Goal: Information Seeking & Learning: Learn about a topic

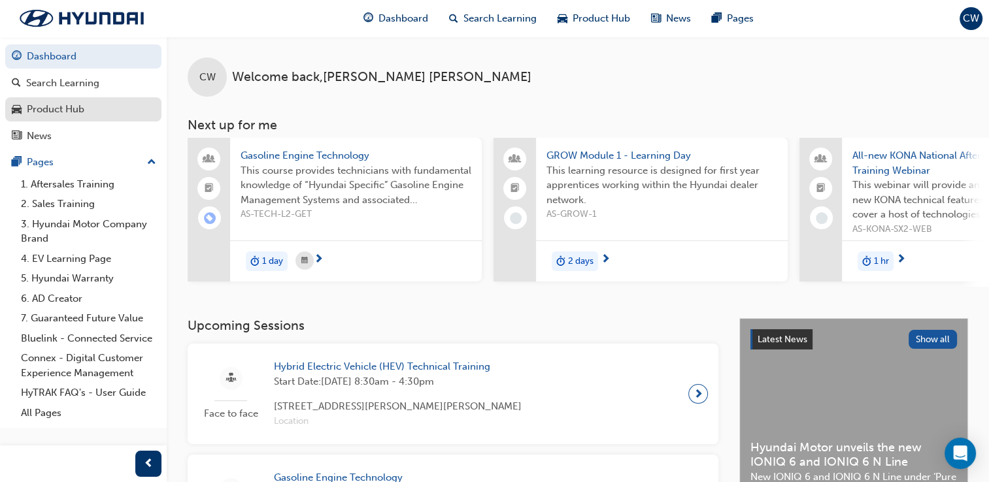
click at [58, 114] on div "Product Hub" at bounding box center [56, 109] width 58 height 15
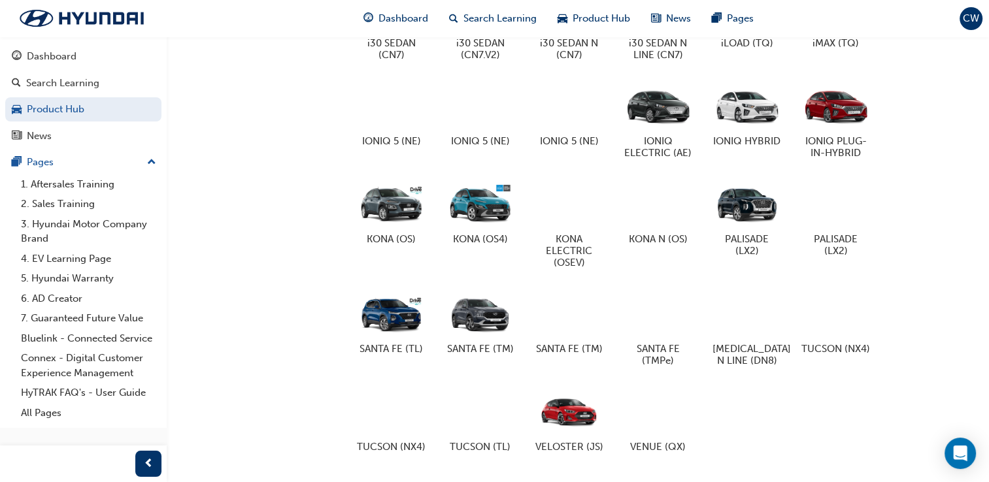
scroll to position [680, 0]
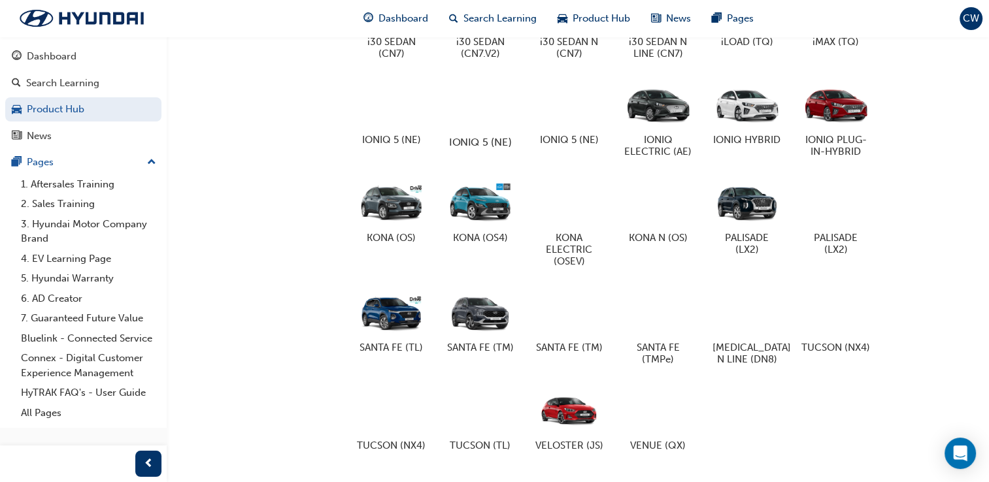
click at [474, 116] on div at bounding box center [480, 104] width 73 height 52
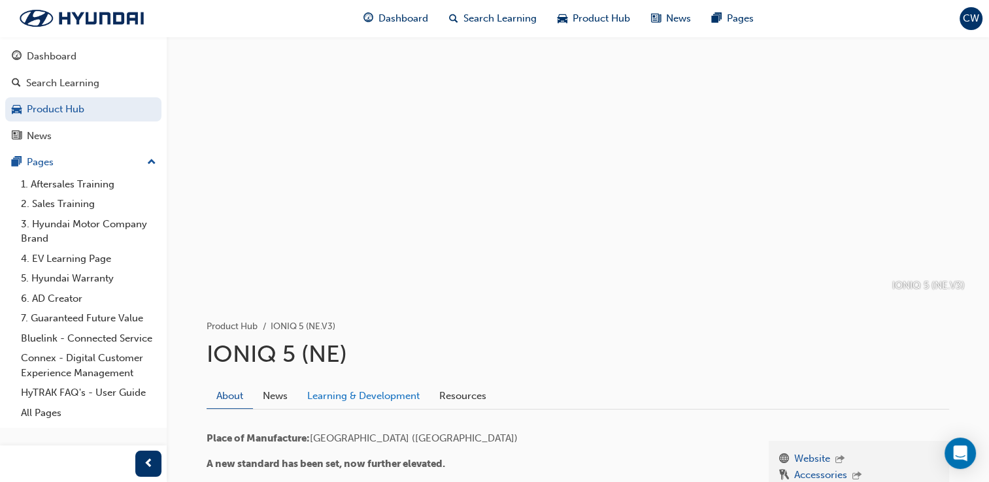
click at [399, 384] on link "Learning & Development" at bounding box center [363, 396] width 132 height 25
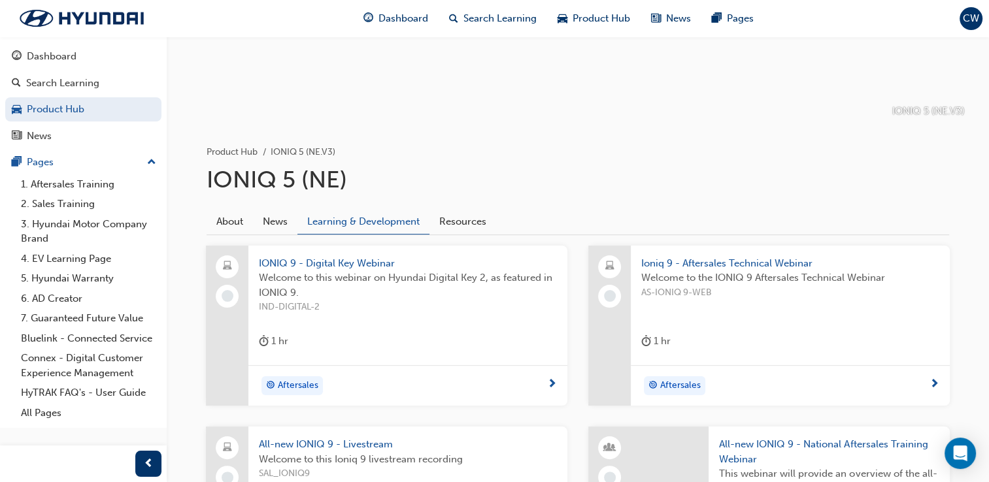
scroll to position [242, 0]
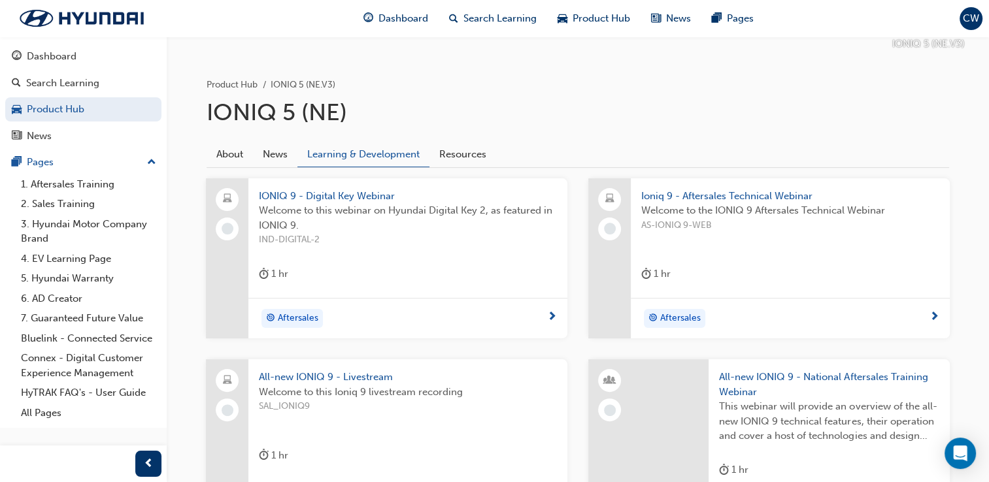
click at [346, 193] on span "IONIQ 9 - Digital Key Webinar" at bounding box center [408, 196] width 298 height 15
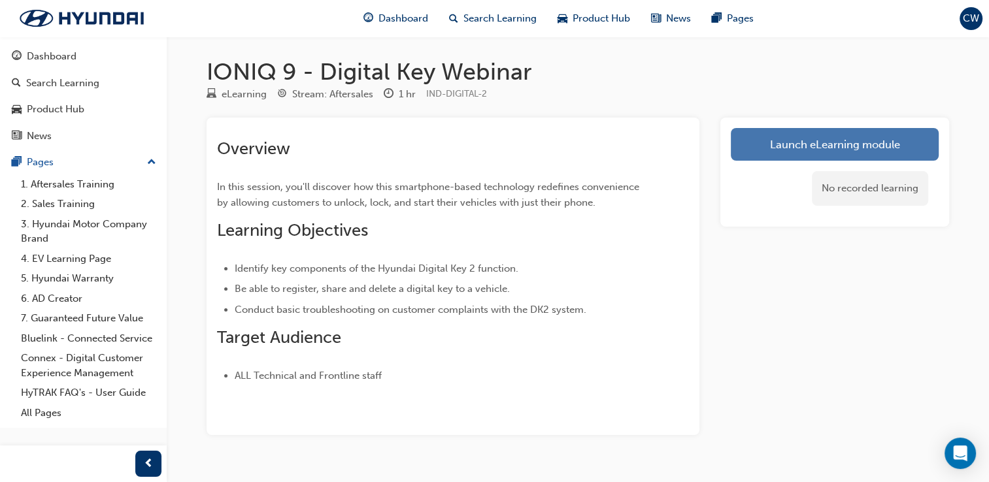
click at [872, 139] on link "Launch eLearning module" at bounding box center [835, 144] width 208 height 33
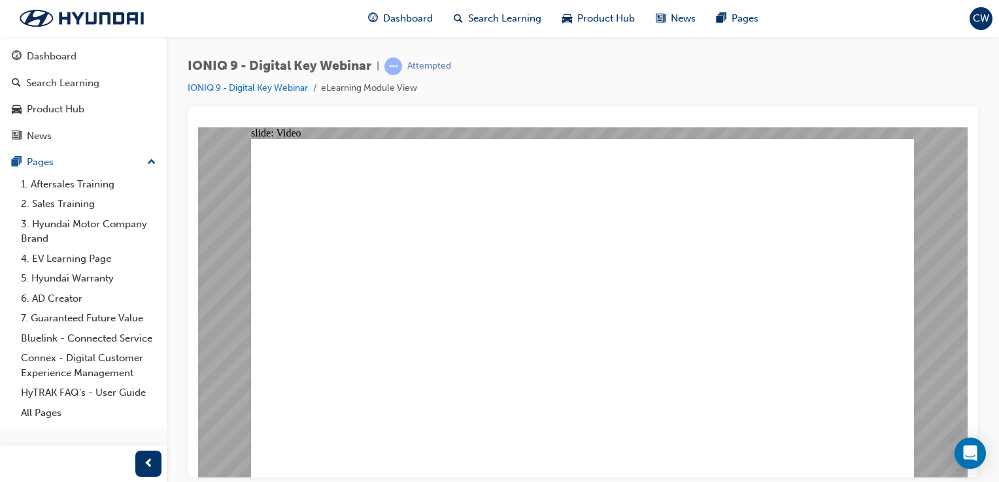
type input "2106"
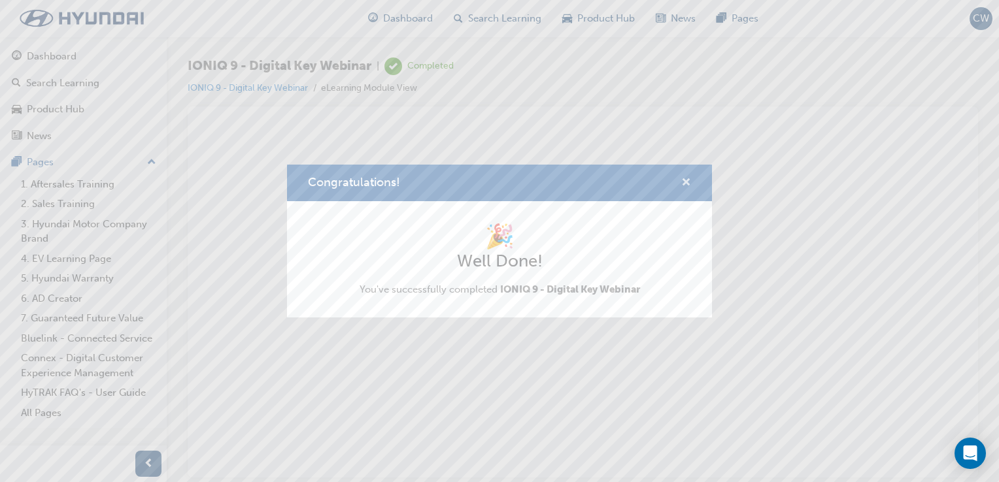
click at [689, 182] on span "cross-icon" at bounding box center [686, 184] width 10 height 12
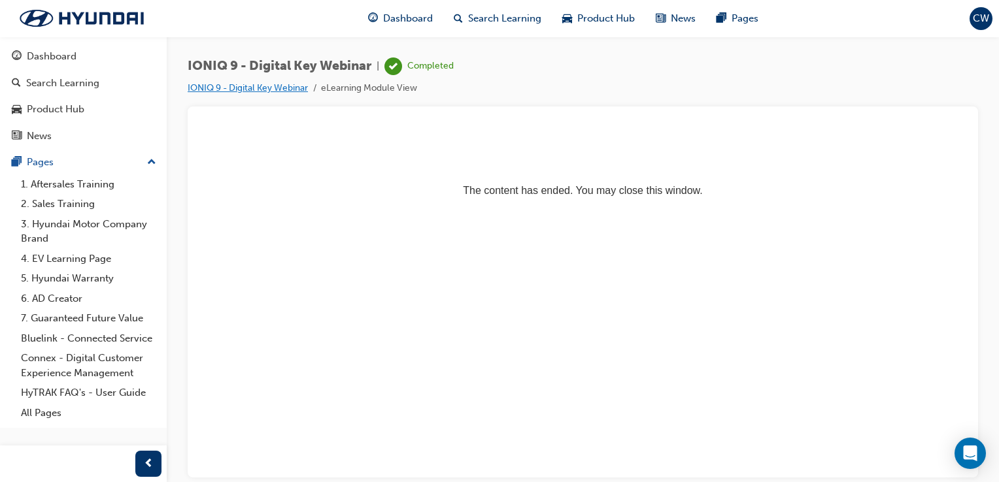
click at [296, 86] on link "IONIQ 9 - Digital Key Webinar" at bounding box center [248, 87] width 120 height 11
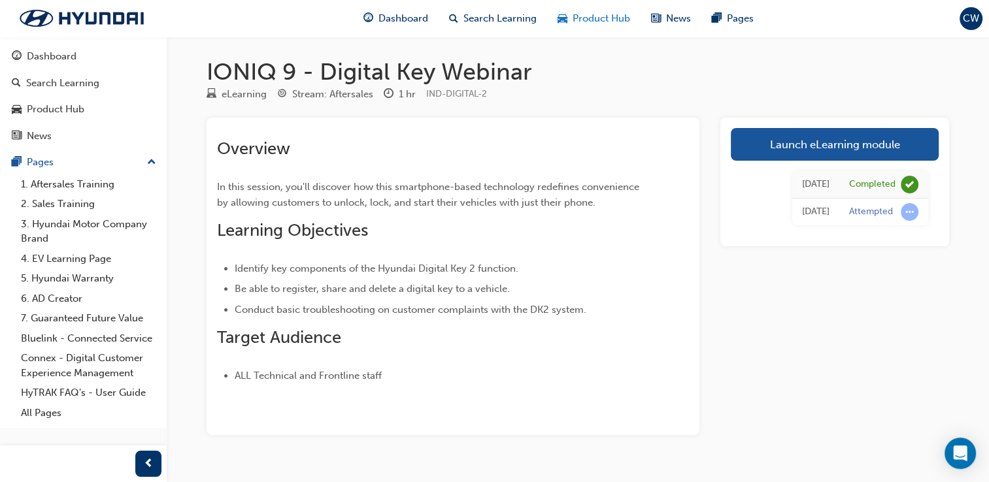
click at [579, 20] on span "Product Hub" at bounding box center [601, 18] width 58 height 15
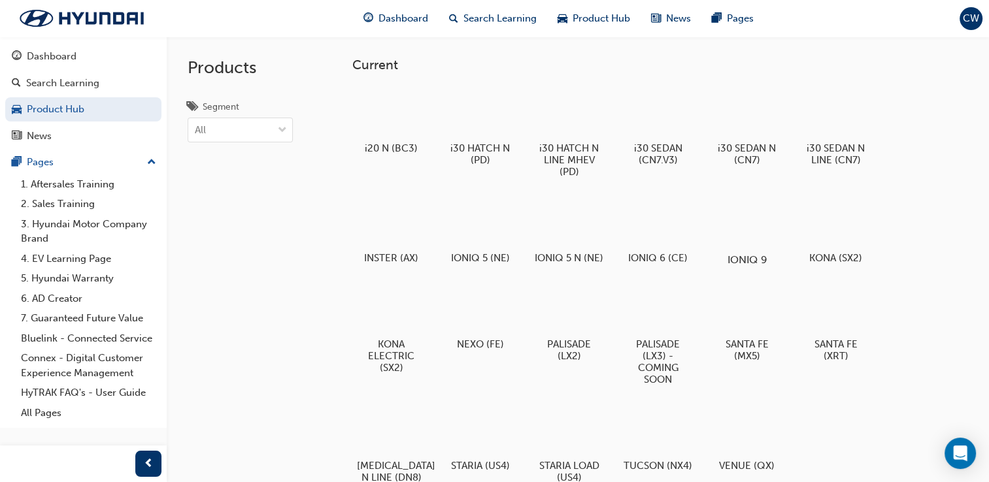
click at [738, 237] on div at bounding box center [746, 222] width 73 height 52
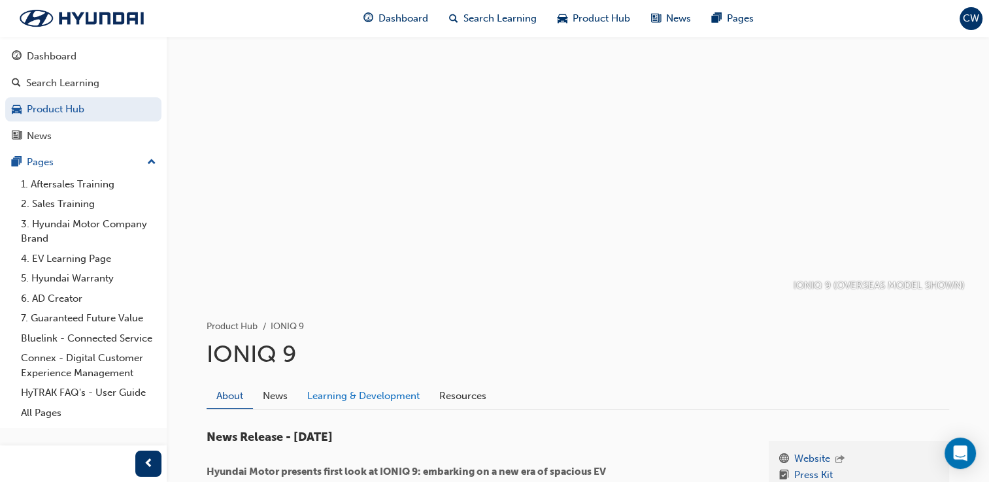
click at [322, 404] on link "Learning & Development" at bounding box center [363, 396] width 132 height 25
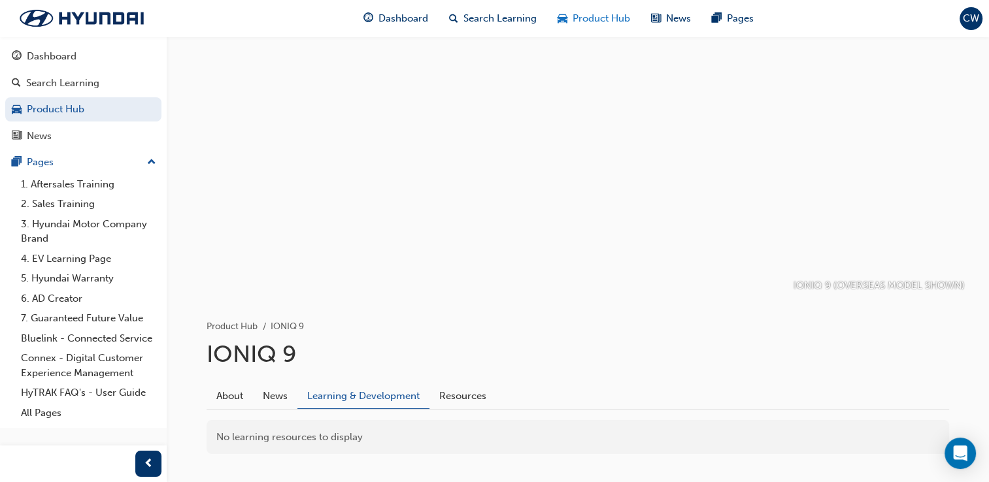
click at [591, 20] on span "Product Hub" at bounding box center [601, 18] width 58 height 15
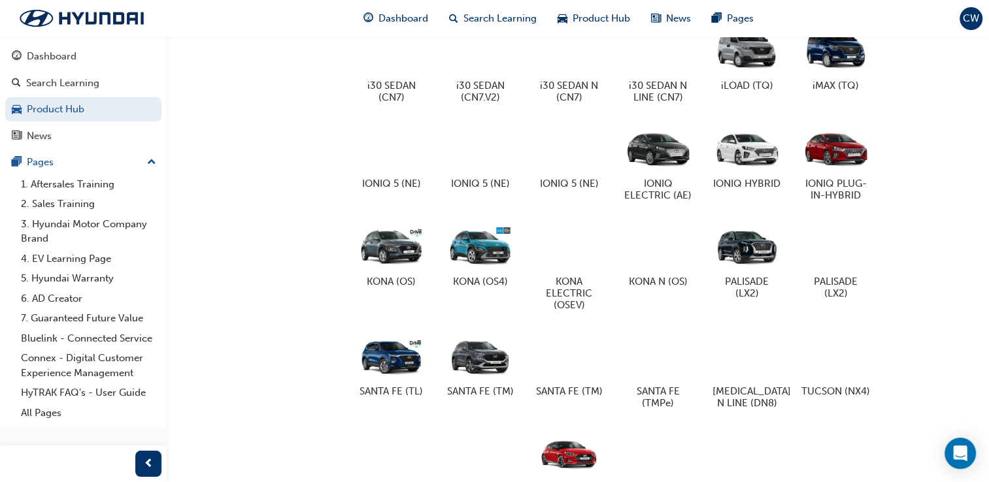
scroll to position [619, 0]
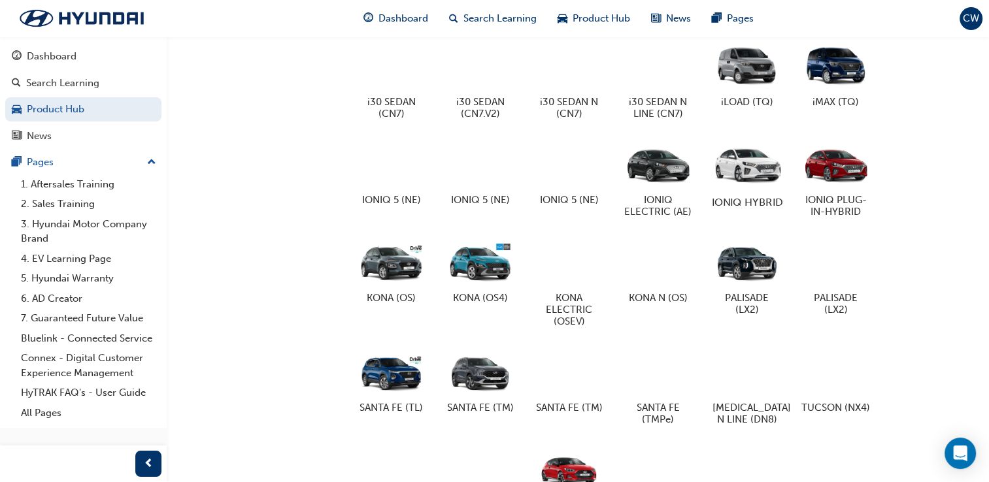
click at [721, 171] on div at bounding box center [746, 164] width 73 height 52
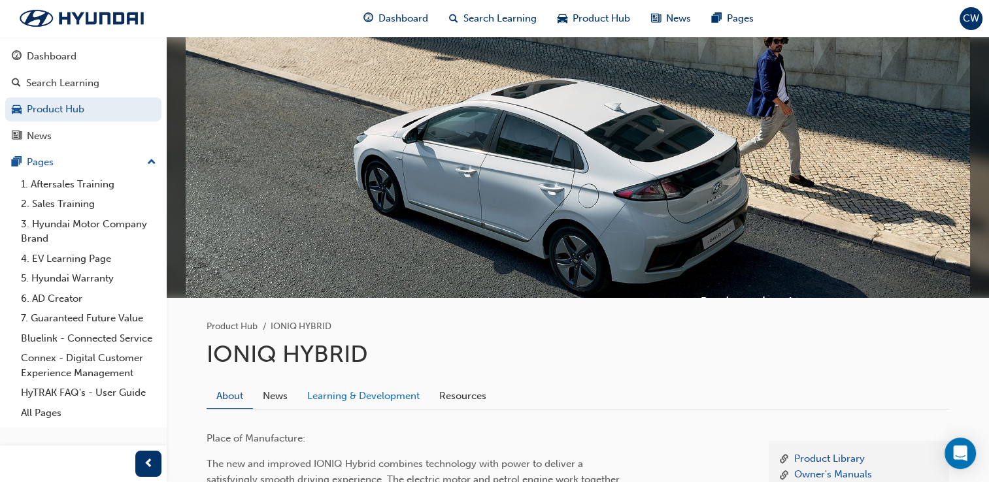
click at [367, 404] on link "Learning & Development" at bounding box center [363, 396] width 132 height 25
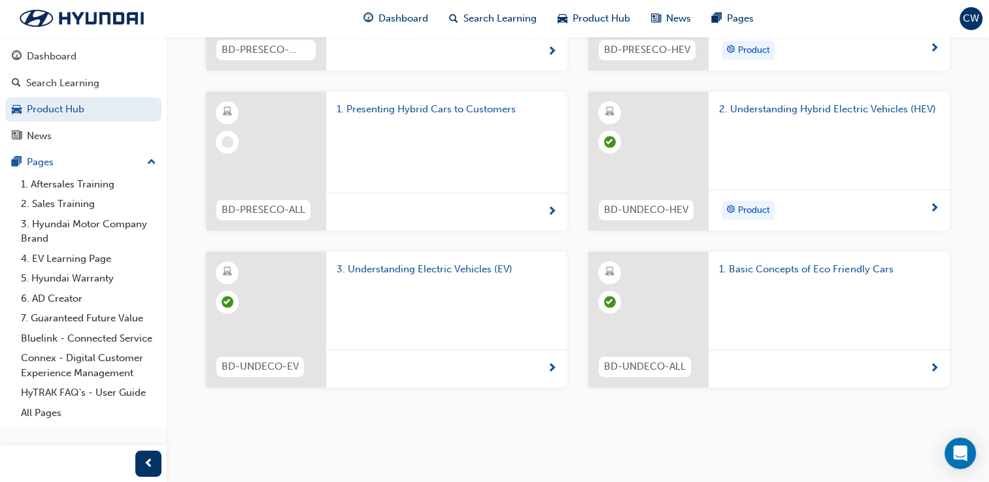
scroll to position [1244, 0]
click at [53, 60] on div "Dashboard" at bounding box center [52, 56] width 50 height 15
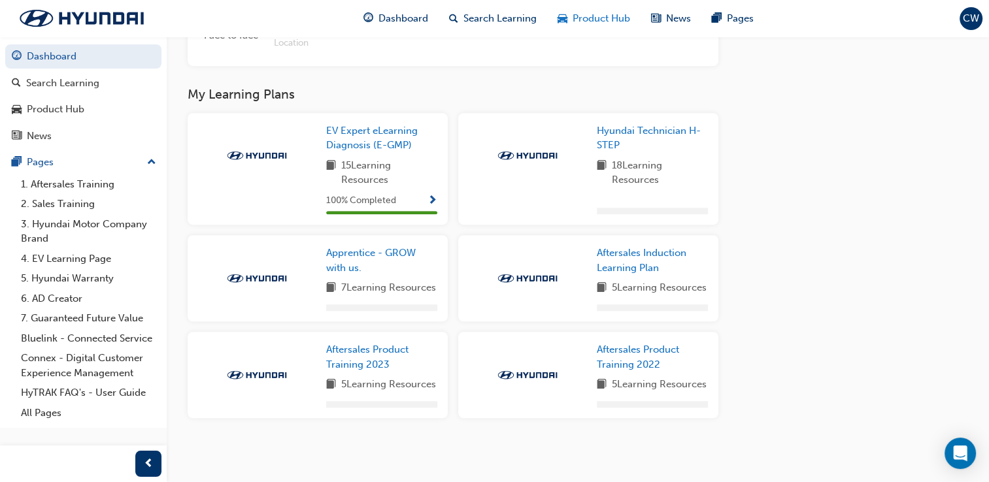
scroll to position [879, 0]
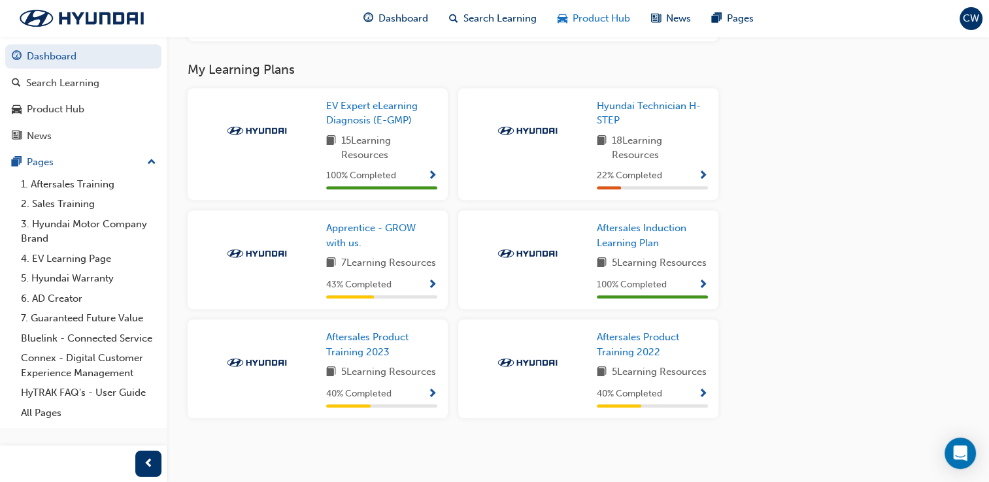
click at [587, 24] on span "Product Hub" at bounding box center [601, 18] width 58 height 15
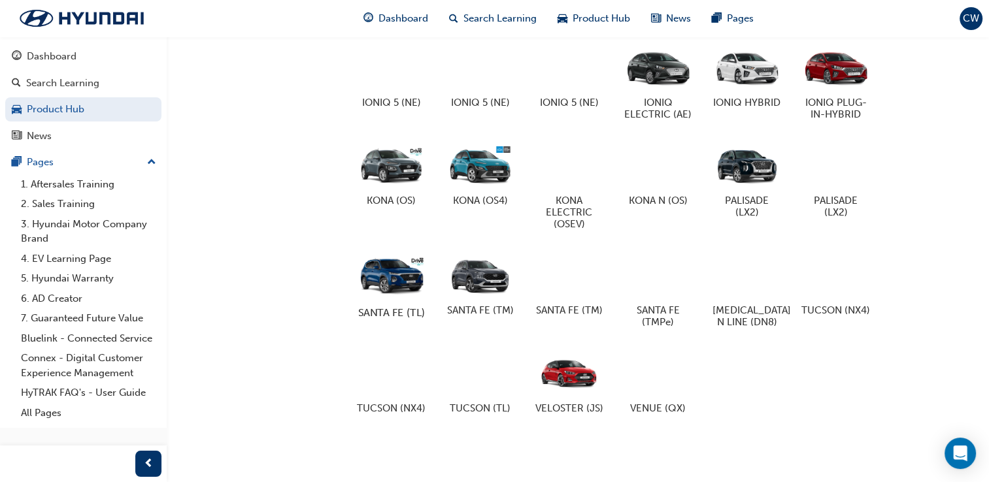
click at [386, 252] on div at bounding box center [391, 274] width 73 height 52
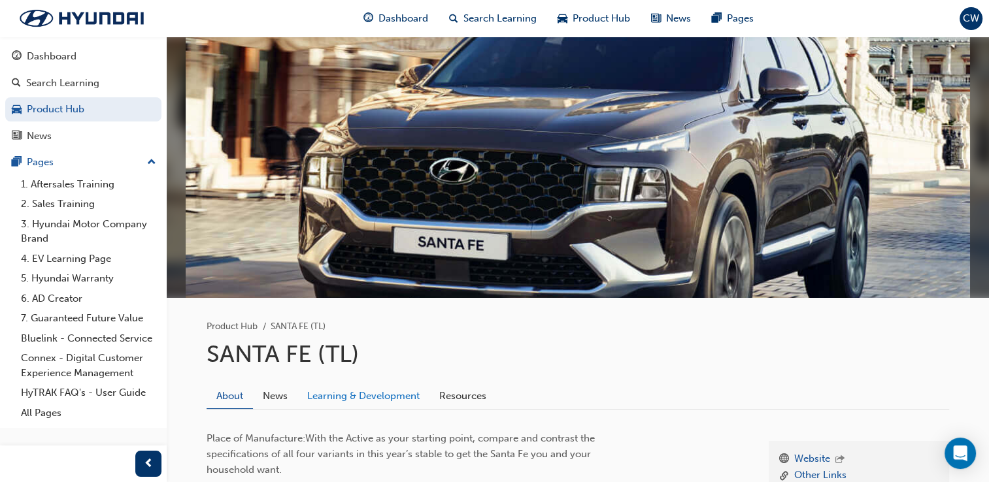
click at [408, 393] on link "Learning & Development" at bounding box center [363, 396] width 132 height 25
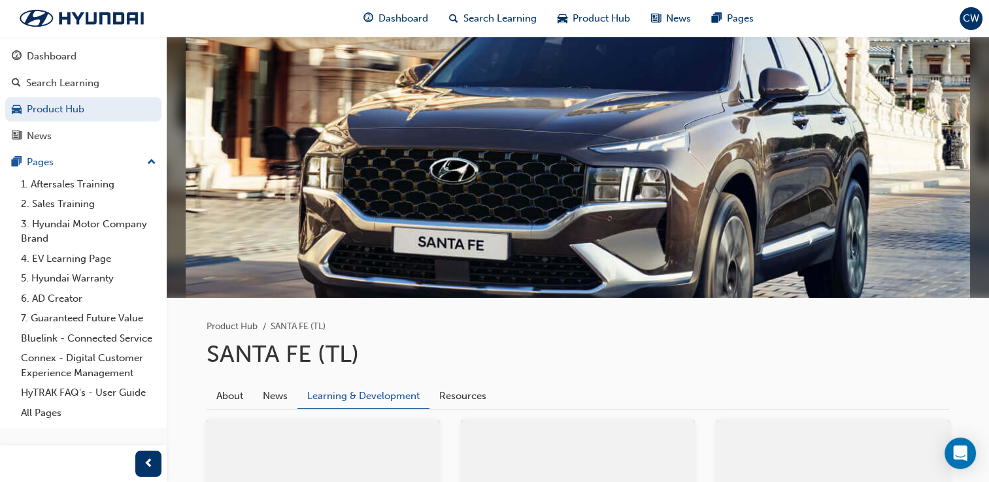
drag, startPoint x: 408, startPoint y: 393, endPoint x: 880, endPoint y: 378, distance: 471.4
click at [880, 378] on div "About News Learning & Development Resources" at bounding box center [577, 391] width 742 height 37
click at [618, 14] on span "Product Hub" at bounding box center [601, 18] width 58 height 15
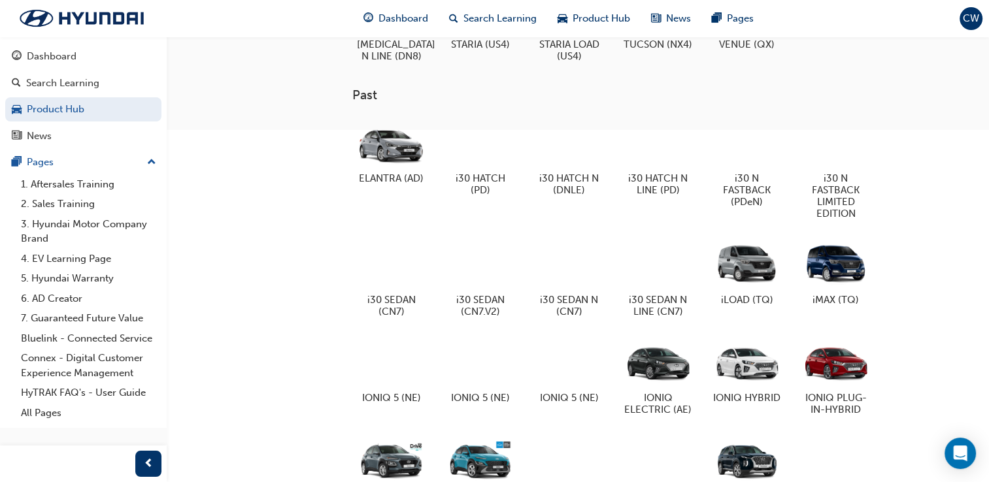
scroll to position [740, 0]
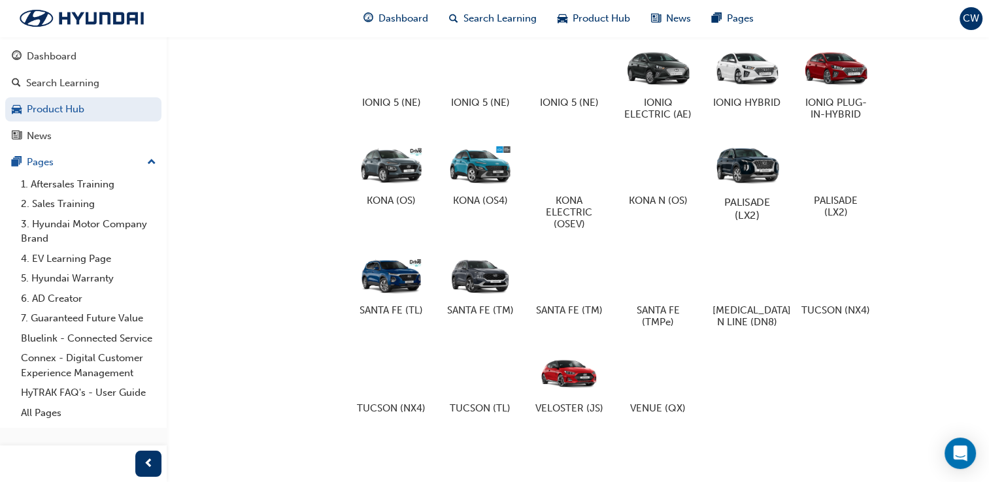
click at [761, 165] on div at bounding box center [746, 165] width 73 height 52
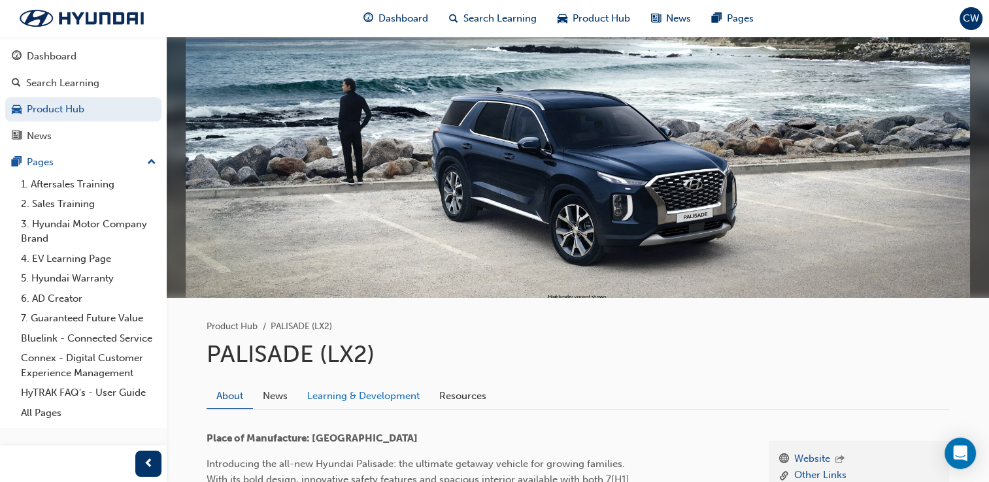
click at [382, 405] on link "Learning & Development" at bounding box center [363, 396] width 132 height 25
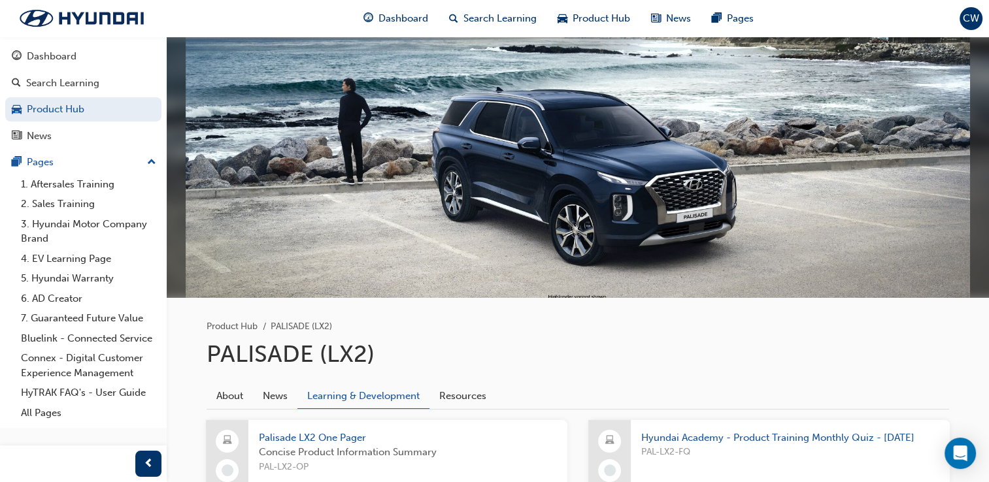
scroll to position [421, 0]
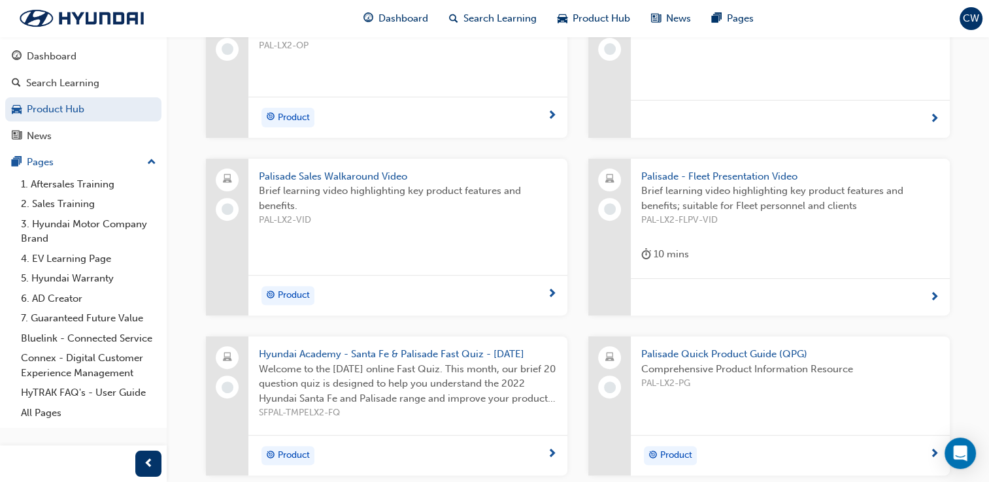
click at [495, 66] on div "Concise Product Information Summary PAL-LX2-OP" at bounding box center [408, 50] width 298 height 52
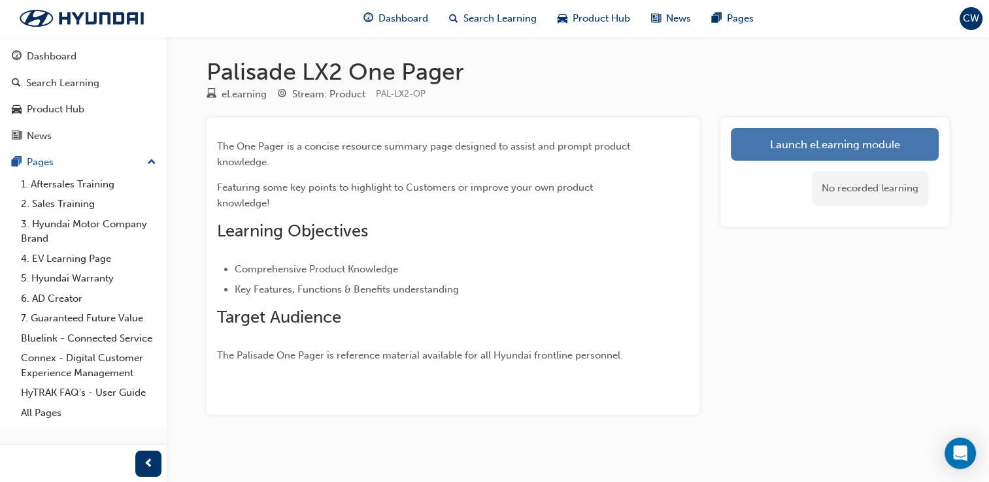
click at [872, 141] on link "Launch eLearning module" at bounding box center [835, 144] width 208 height 33
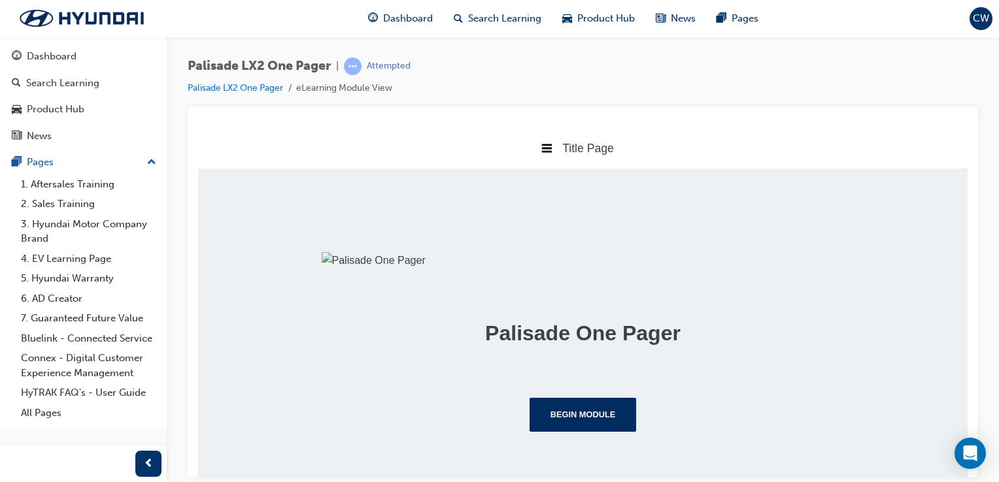
scroll to position [169, 0]
click at [571, 431] on button "Begin Module" at bounding box center [582, 414] width 107 height 34
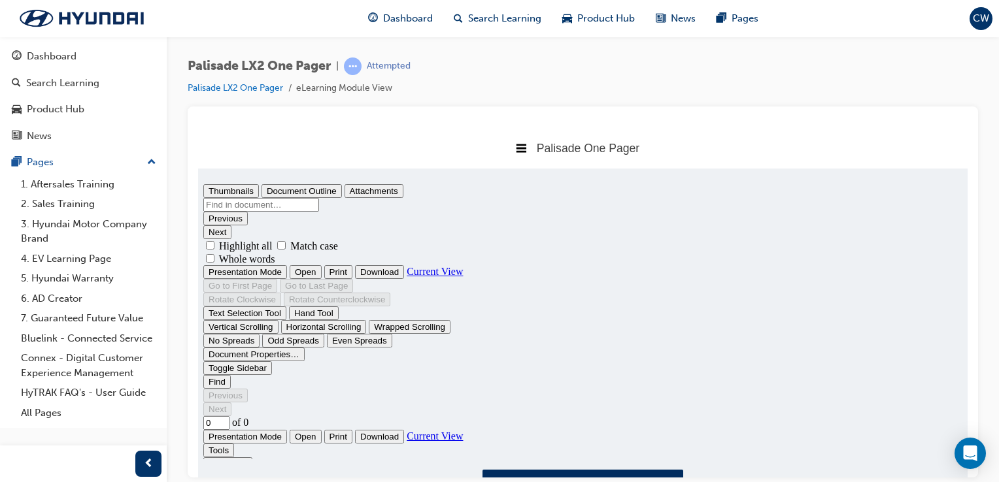
scroll to position [0, 0]
type input "1"
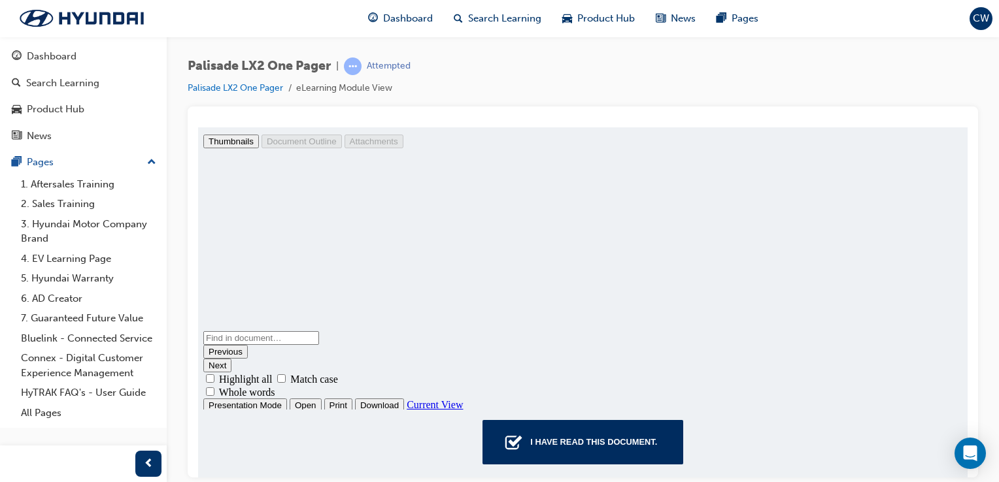
scroll to position [63, 0]
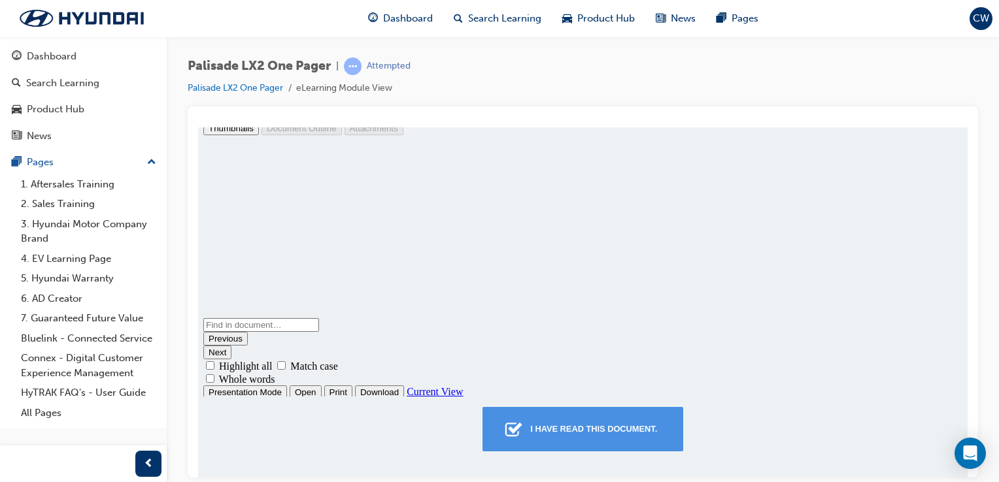
click at [608, 408] on button "I have read this document." at bounding box center [582, 428] width 201 height 44
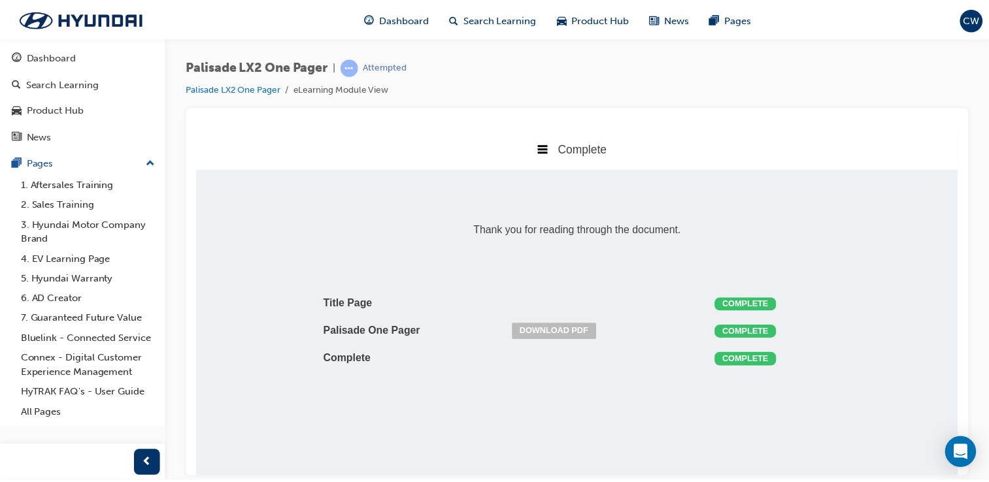
scroll to position [7, 7]
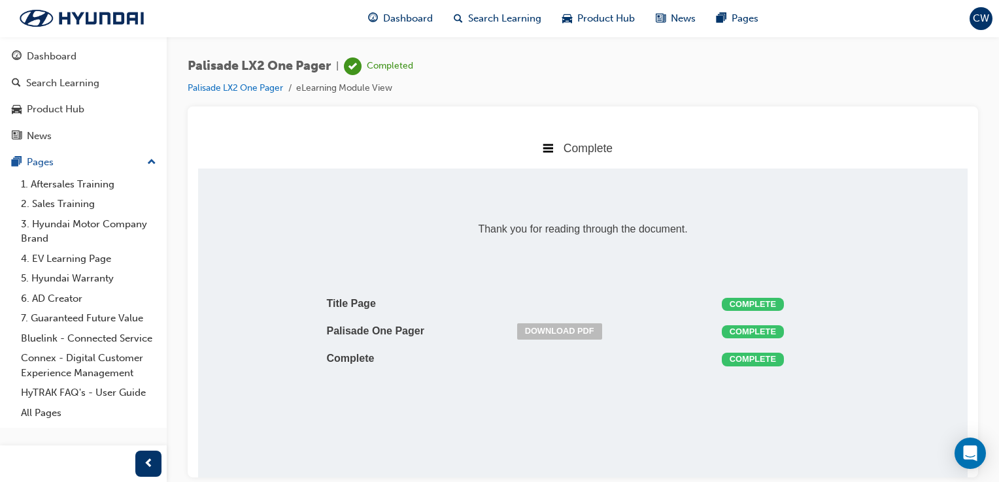
click at [238, 94] on li "Palisade LX2 One Pager" at bounding box center [242, 88] width 108 height 15
click at [219, 89] on link "Palisade LX2 One Pager" at bounding box center [235, 87] width 95 height 11
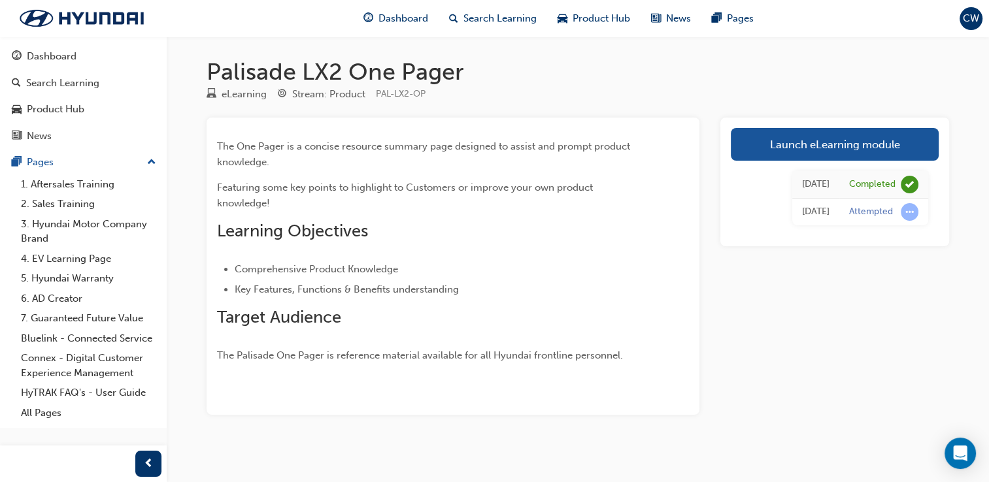
click at [598, 39] on div "Palisade LX2 One Pager eLearning Stream: Product PAL-LX2-OP The One Pager is a …" at bounding box center [578, 247] width 784 height 420
click at [599, 20] on span "Product Hub" at bounding box center [601, 18] width 58 height 15
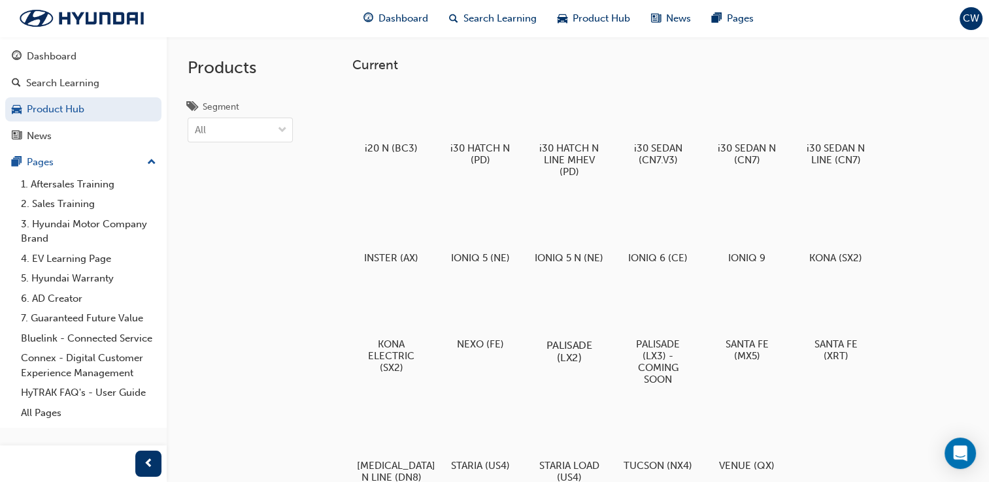
click at [590, 325] on div at bounding box center [569, 308] width 73 height 52
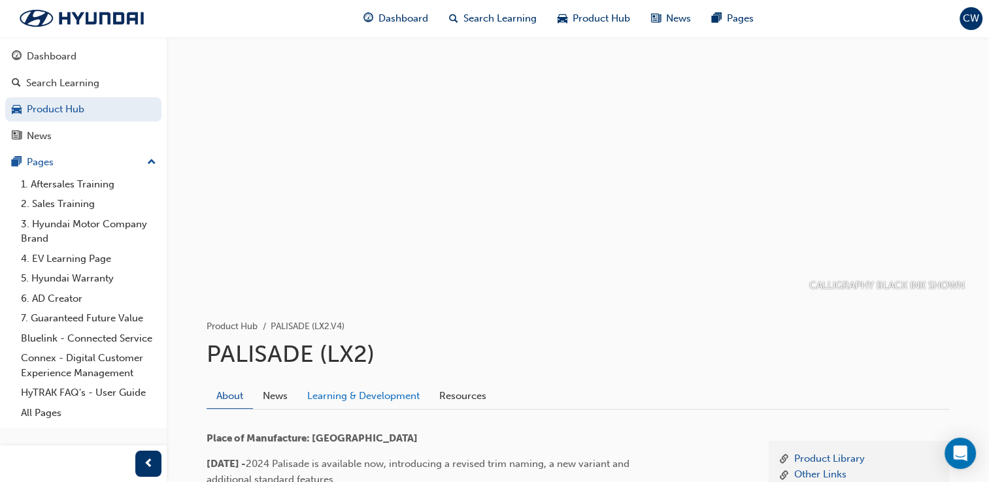
click at [344, 391] on link "Learning & Development" at bounding box center [363, 396] width 132 height 25
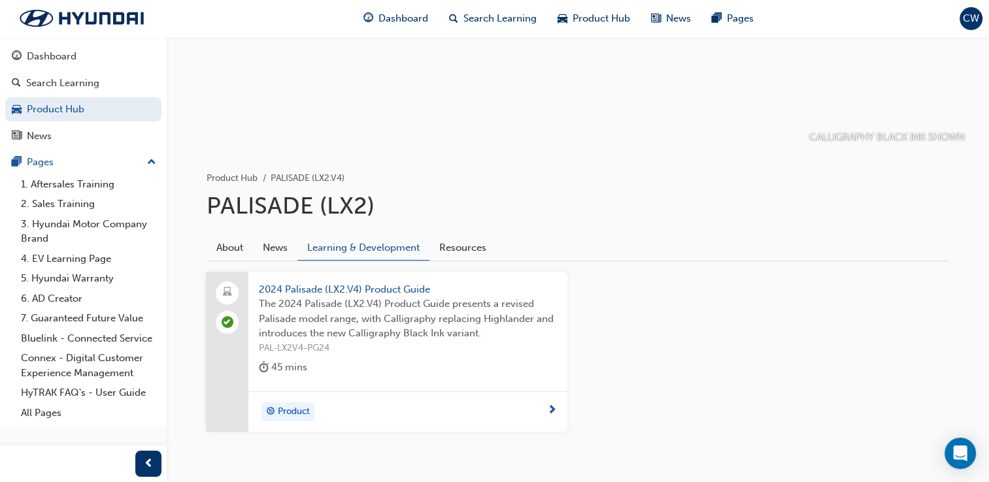
scroll to position [157, 0]
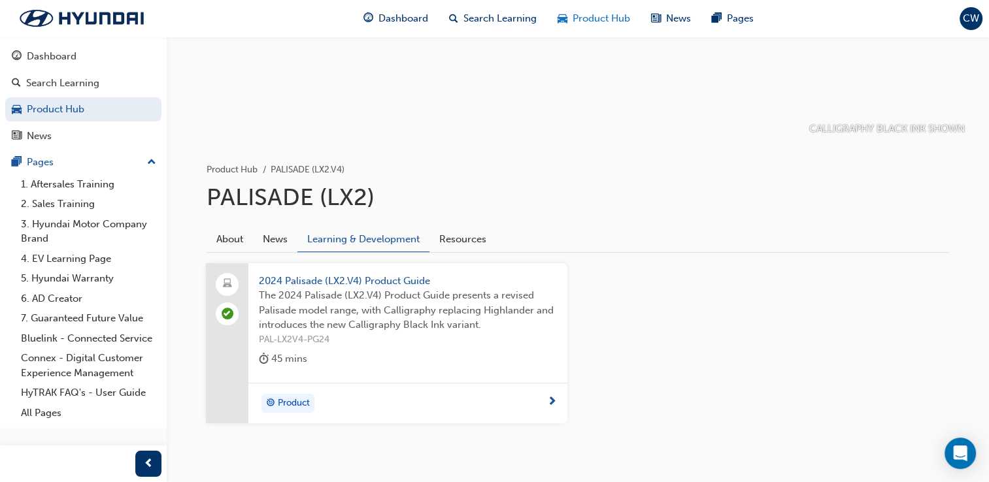
click at [604, 12] on span "Product Hub" at bounding box center [601, 18] width 58 height 15
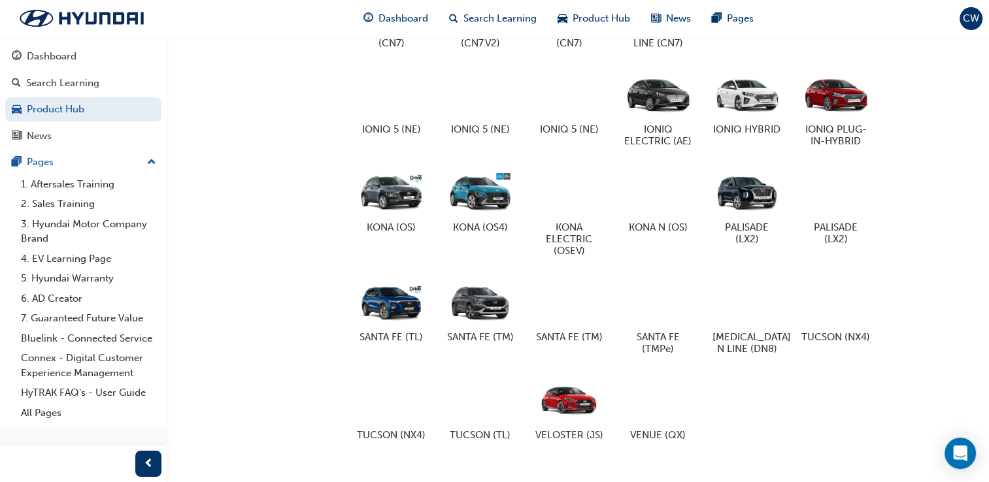
scroll to position [710, 0]
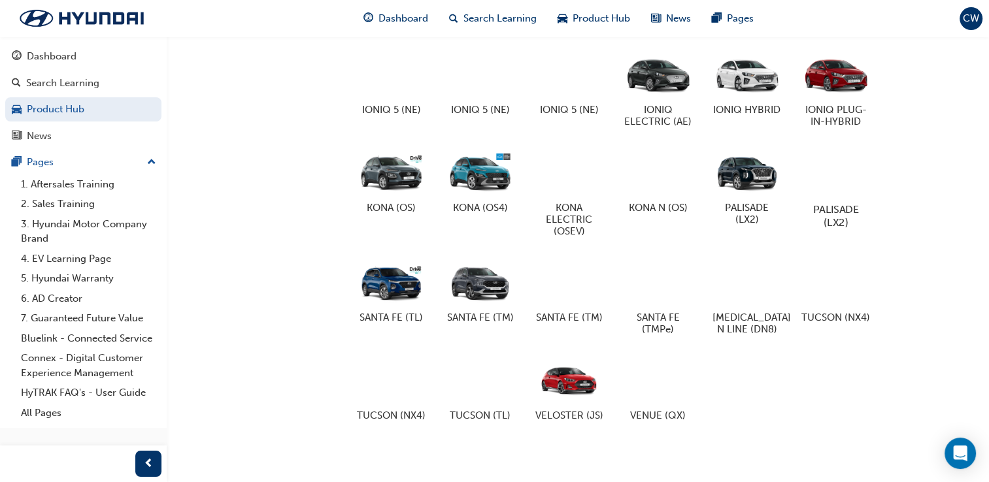
click at [847, 197] on div at bounding box center [835, 172] width 73 height 52
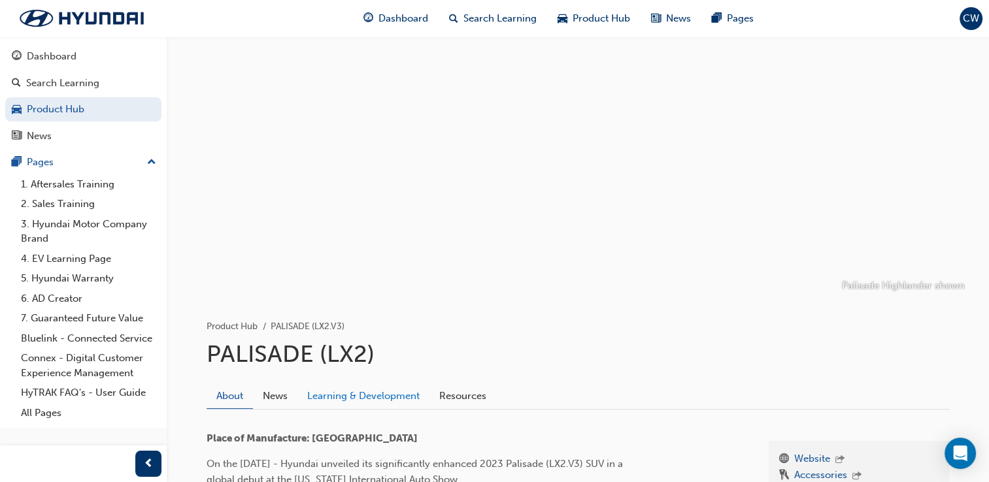
click at [378, 401] on link "Learning & Development" at bounding box center [363, 396] width 132 height 25
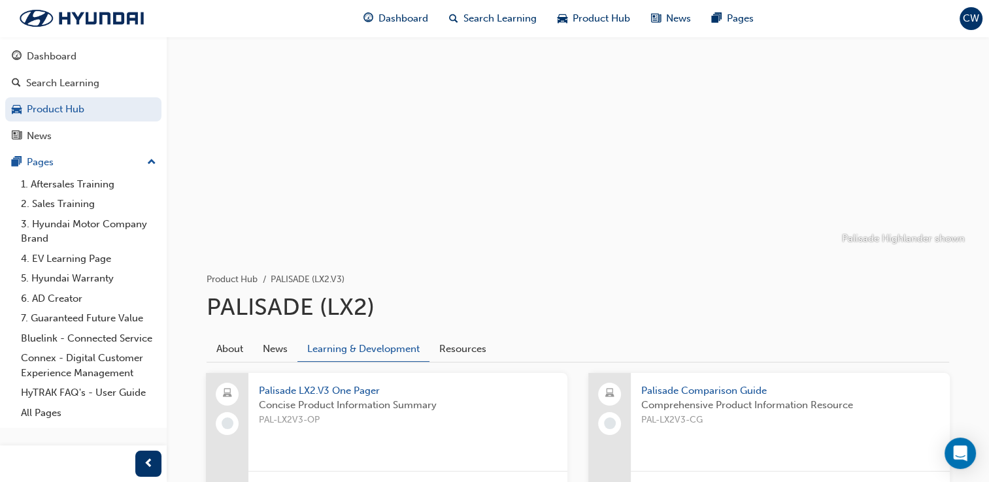
scroll to position [33, 0]
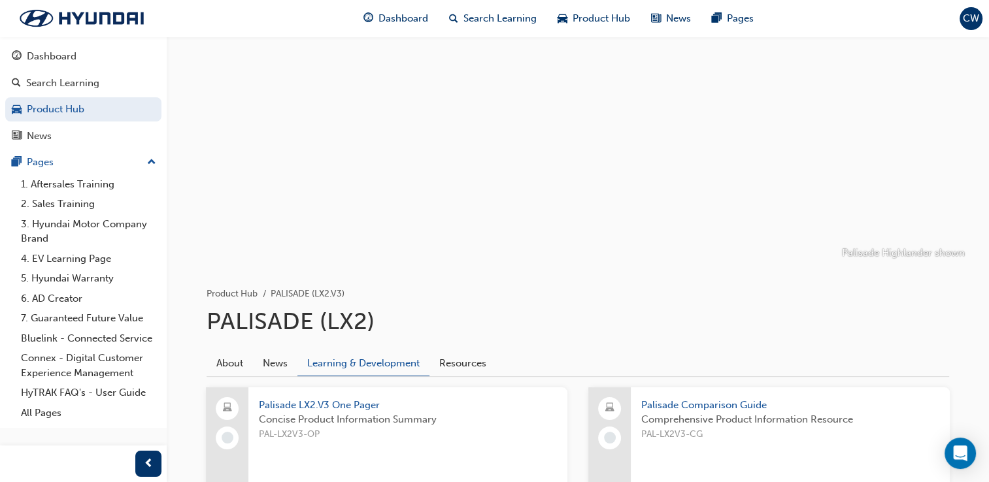
click at [361, 414] on span "Concise Product Information Summary" at bounding box center [408, 419] width 298 height 15
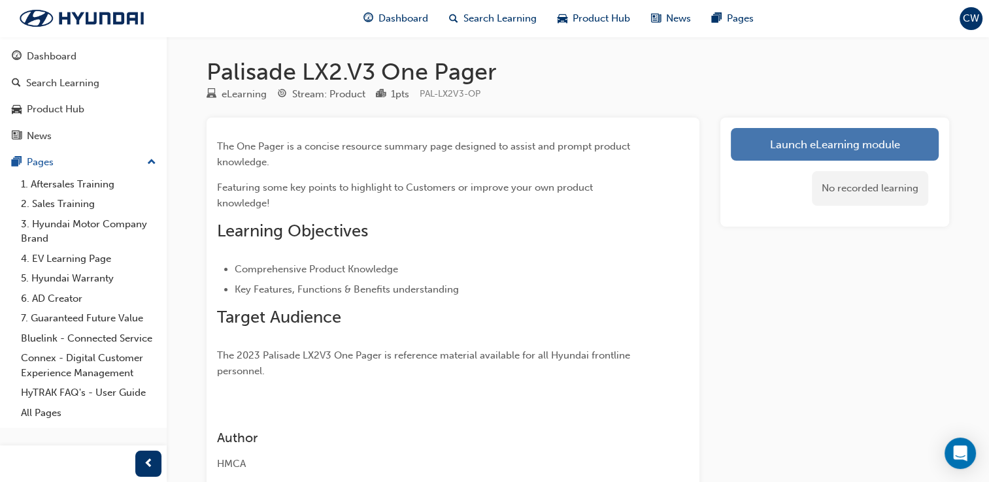
click at [823, 140] on link "Launch eLearning module" at bounding box center [835, 144] width 208 height 33
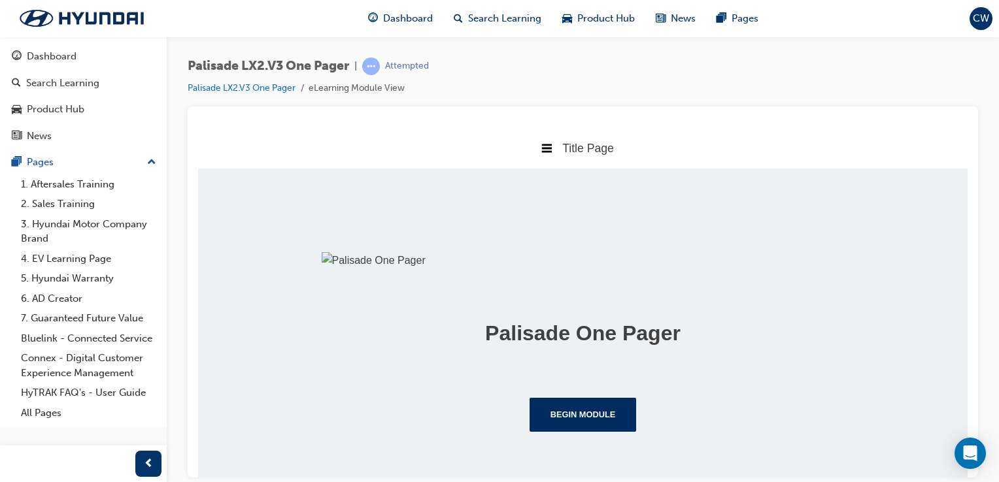
scroll to position [229, 0]
click at [593, 412] on button "Begin Module" at bounding box center [582, 414] width 107 height 34
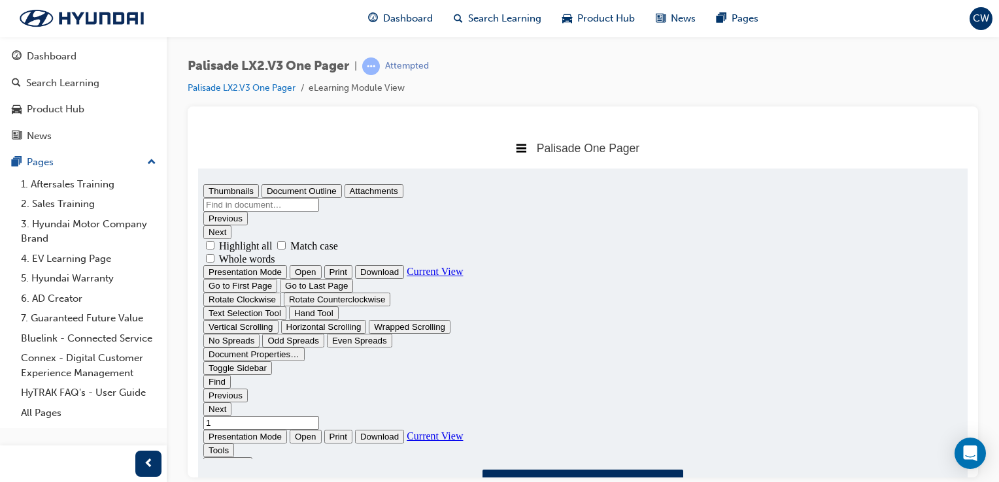
scroll to position [0, 0]
type input "1"
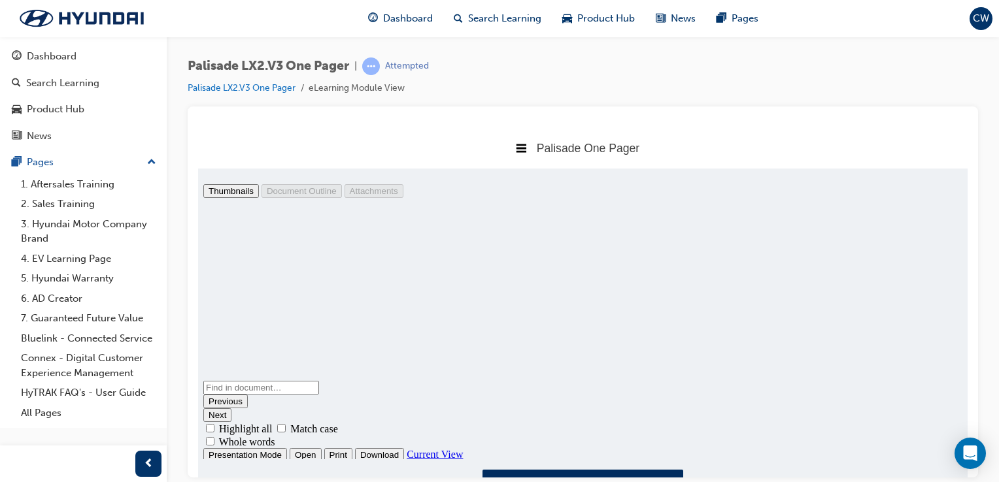
scroll to position [63, 0]
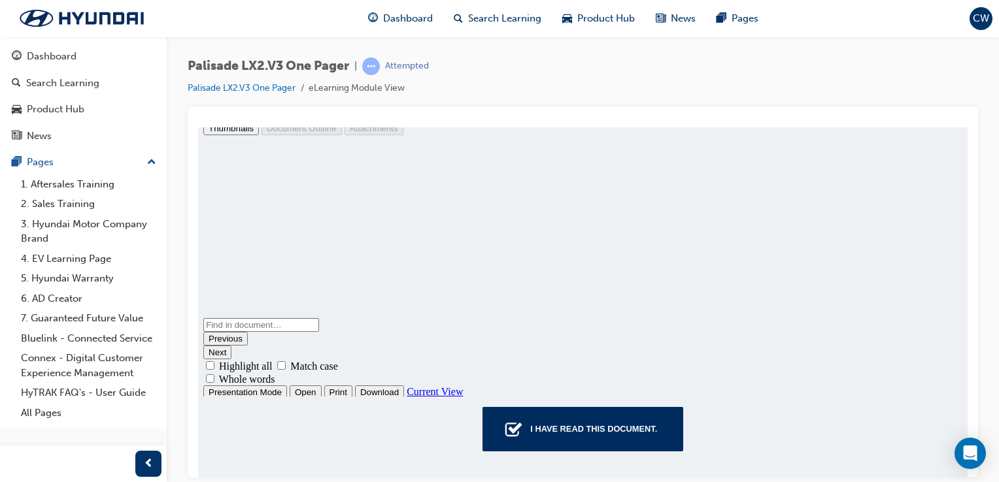
drag, startPoint x: 961, startPoint y: 190, endPoint x: 1196, endPoint y: 433, distance: 338.3
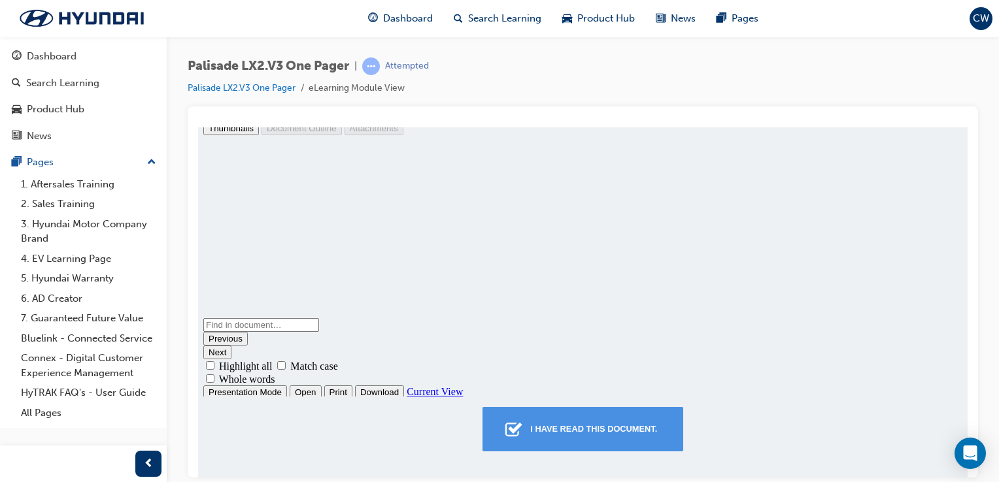
click at [563, 444] on button "I have read this document." at bounding box center [582, 428] width 201 height 44
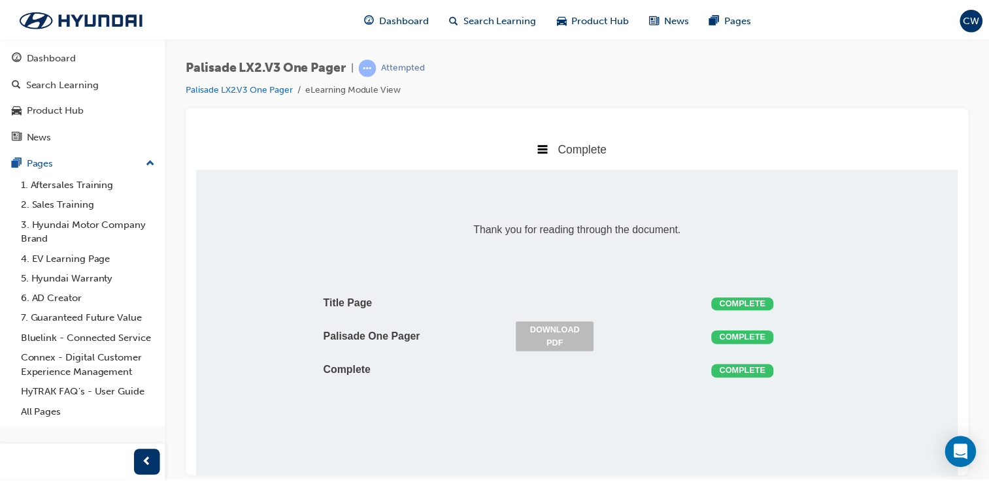
scroll to position [7, 7]
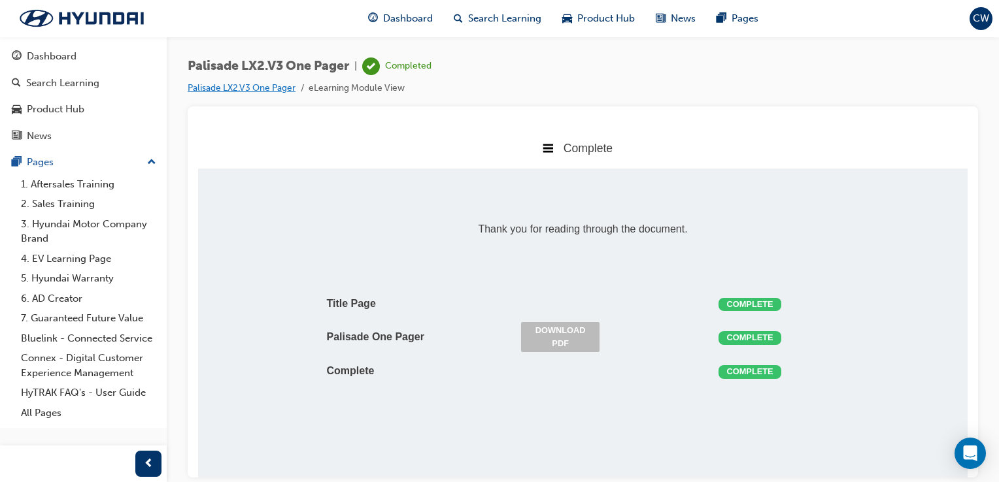
click at [271, 90] on link "Palisade LX2.V3 One Pager" at bounding box center [242, 87] width 108 height 11
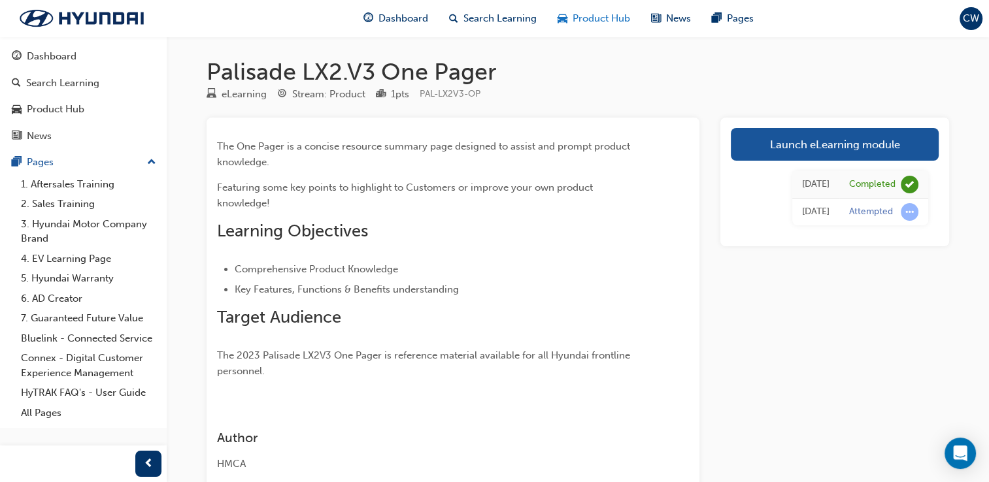
click at [597, 14] on span "Product Hub" at bounding box center [601, 18] width 58 height 15
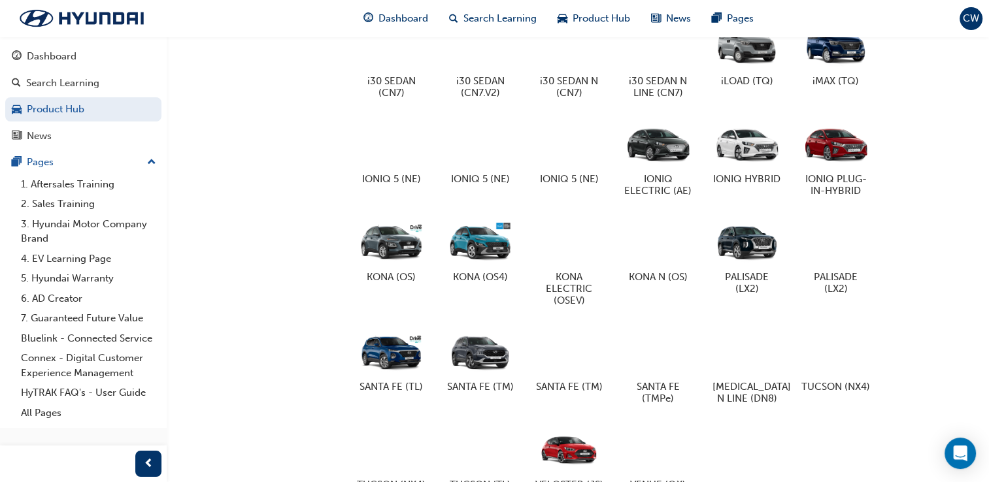
scroll to position [740, 0]
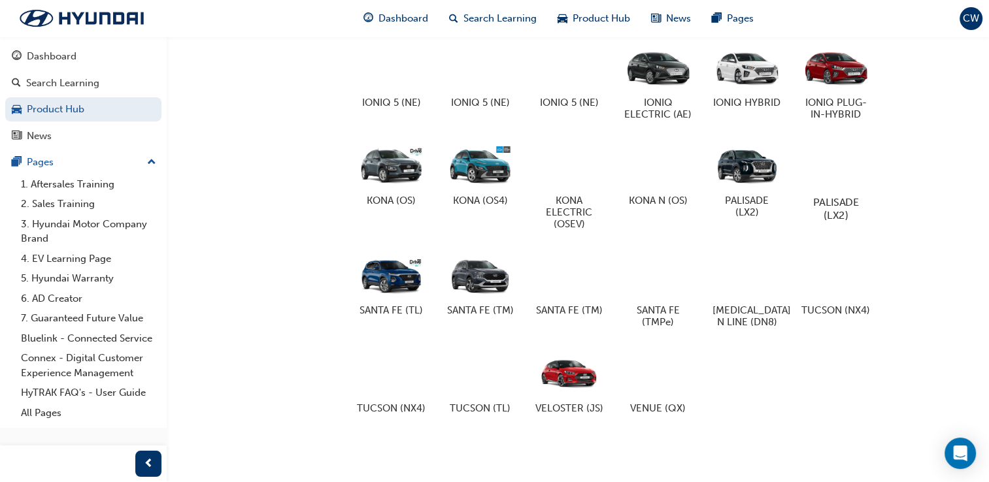
click at [816, 154] on div at bounding box center [835, 165] width 73 height 52
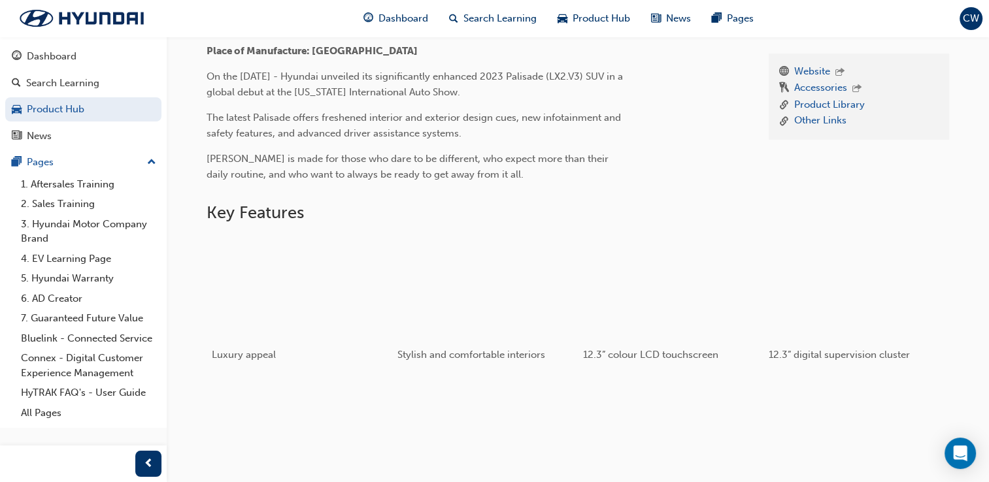
scroll to position [380, 0]
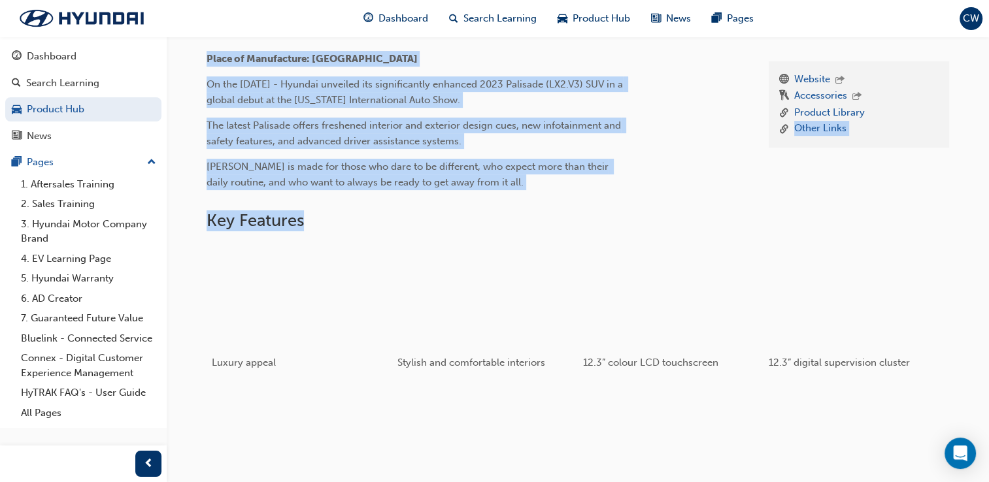
drag, startPoint x: 985, startPoint y: 207, endPoint x: 980, endPoint y: 107, distance: 100.1
click at [980, 107] on div "Palisade Highlander shown Product Hub PALISADE (LX2.V3) PALISADE (LX2) About Ne…" at bounding box center [578, 302] width 822 height 1290
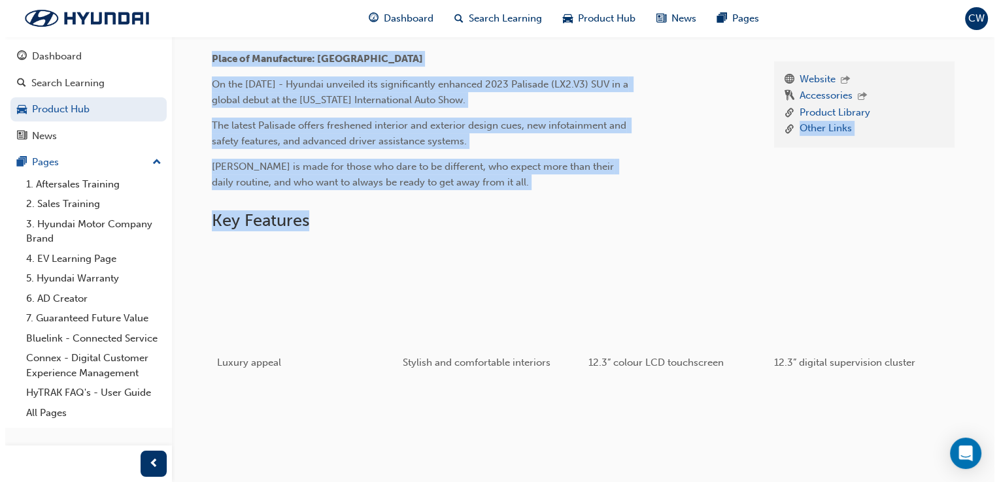
scroll to position [0, 0]
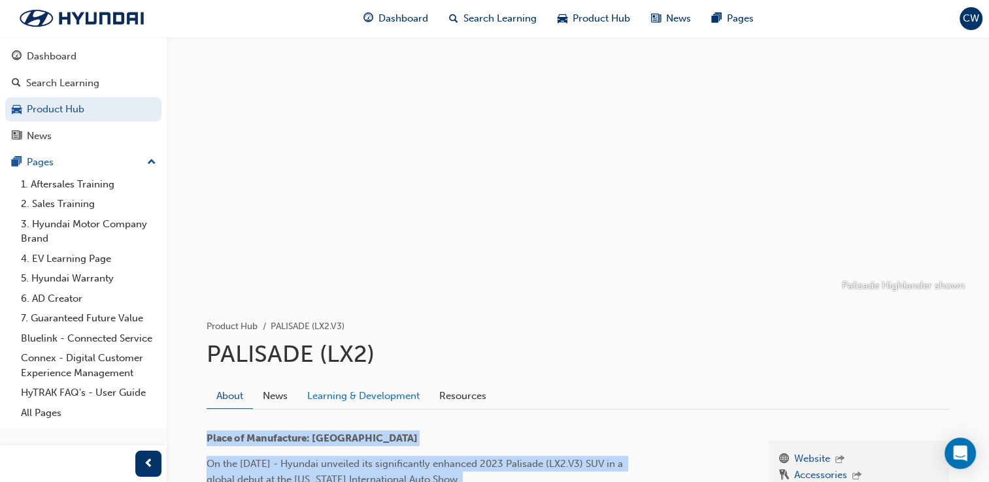
click at [356, 391] on link "Learning & Development" at bounding box center [363, 396] width 132 height 25
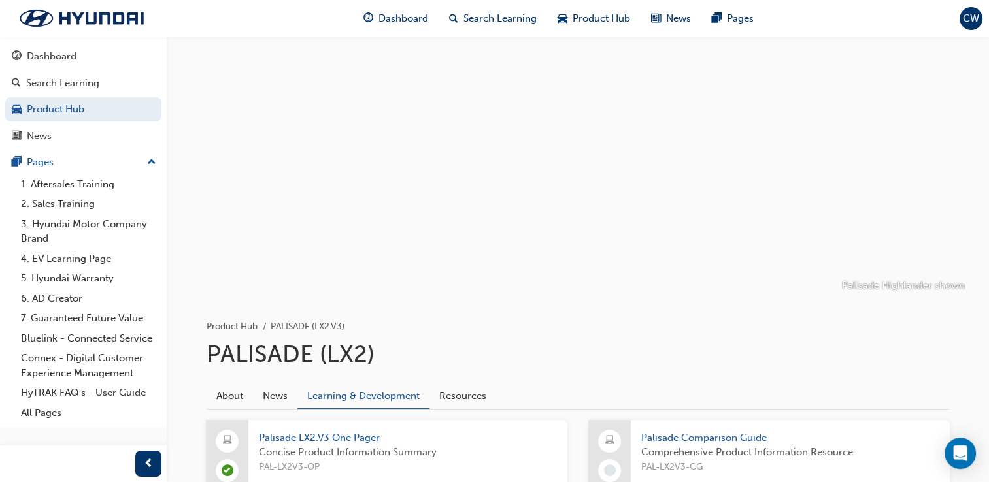
click at [733, 439] on span "Palisade Comparison Guide" at bounding box center [790, 438] width 298 height 15
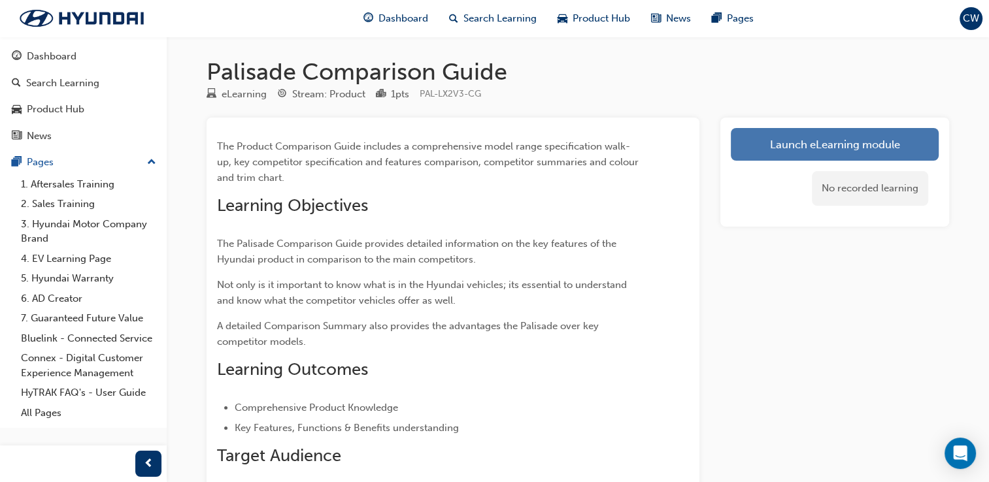
click at [753, 142] on link "Launch eLearning module" at bounding box center [835, 144] width 208 height 33
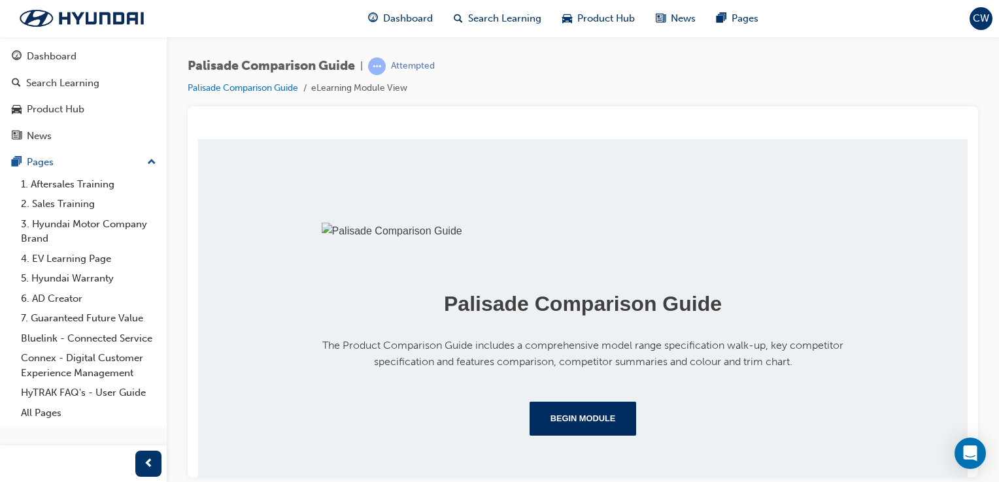
scroll to position [152, 0]
click at [988, 296] on div "Palisade Comparison Guide | Attempted Palisade Comparison Guide eLearning Modul…" at bounding box center [583, 243] width 832 height 413
click at [573, 426] on button "Begin Module" at bounding box center [582, 418] width 107 height 34
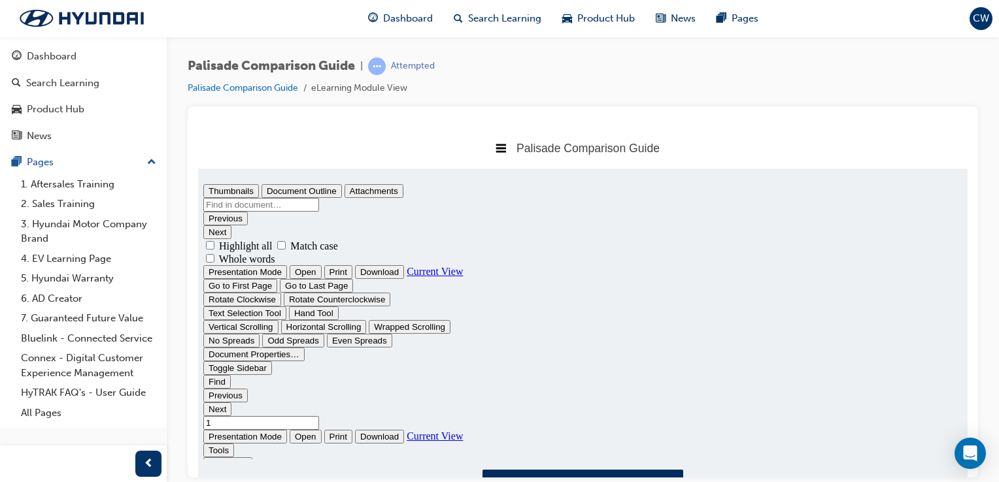
scroll to position [0, 0]
type input "1"
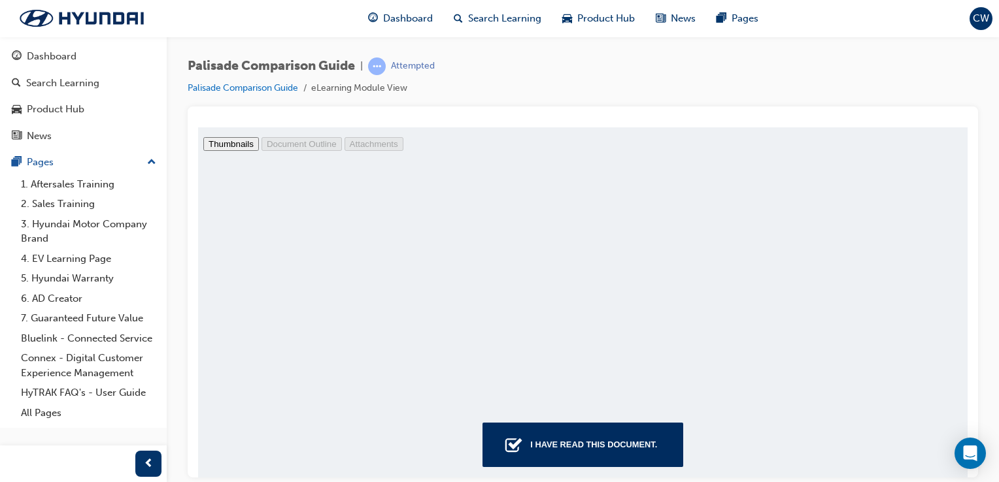
scroll to position [63, 0]
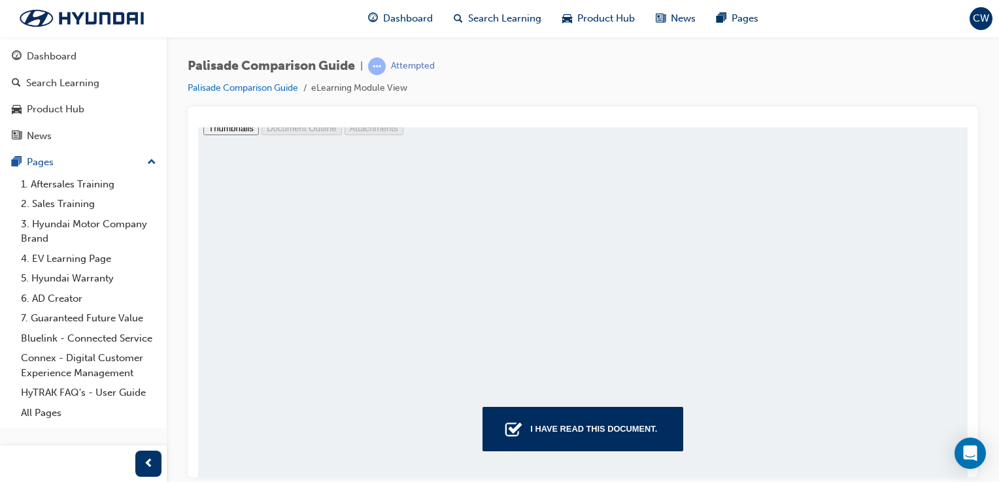
drag, startPoint x: 961, startPoint y: 280, endPoint x: 1196, endPoint y: 520, distance: 335.5
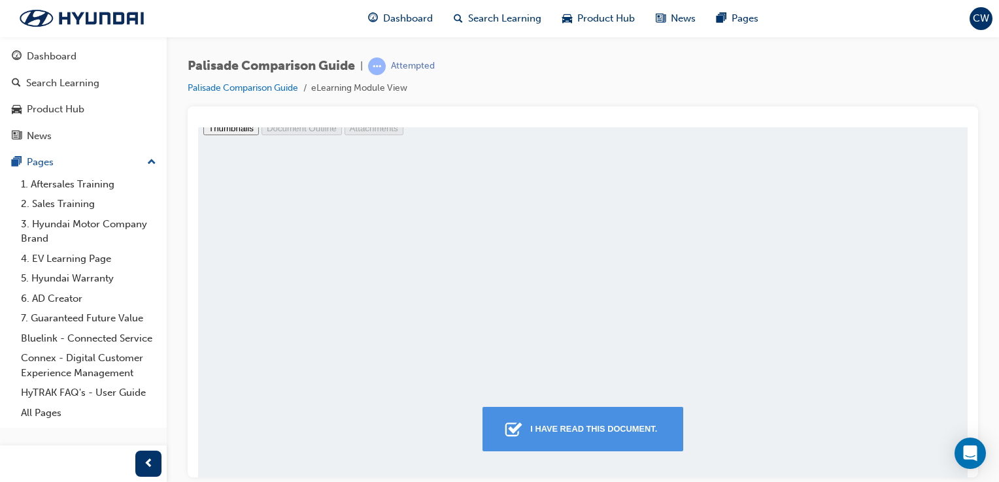
click at [621, 427] on div "I have read this document." at bounding box center [593, 429] width 137 height 24
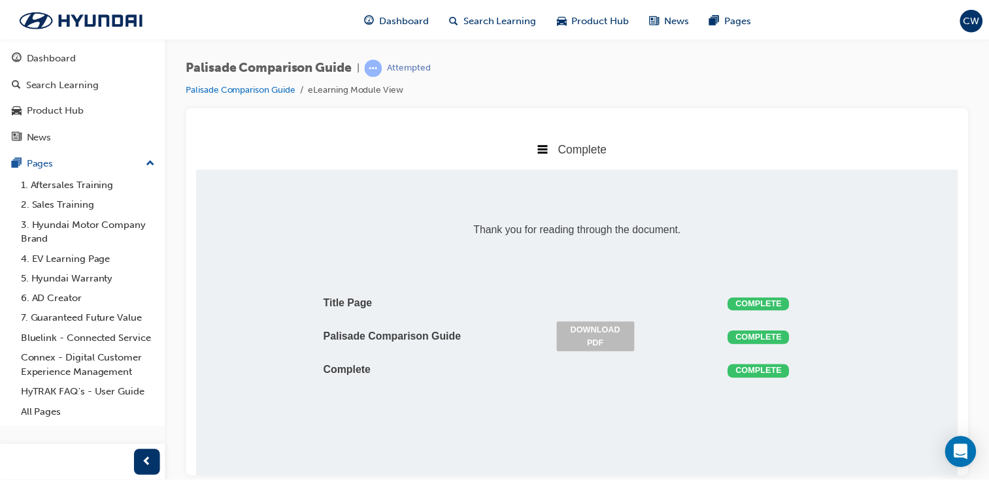
scroll to position [7, 7]
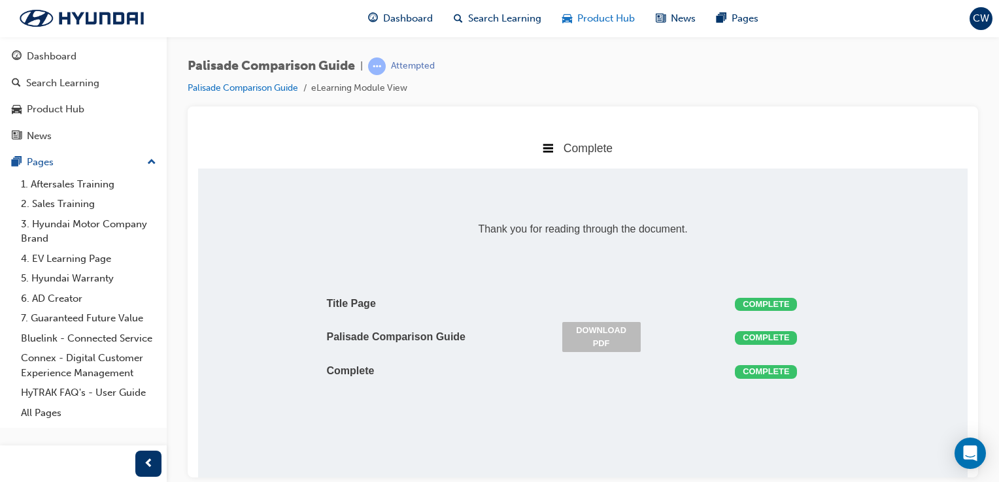
click at [587, 10] on div "Product Hub" at bounding box center [598, 18] width 93 height 27
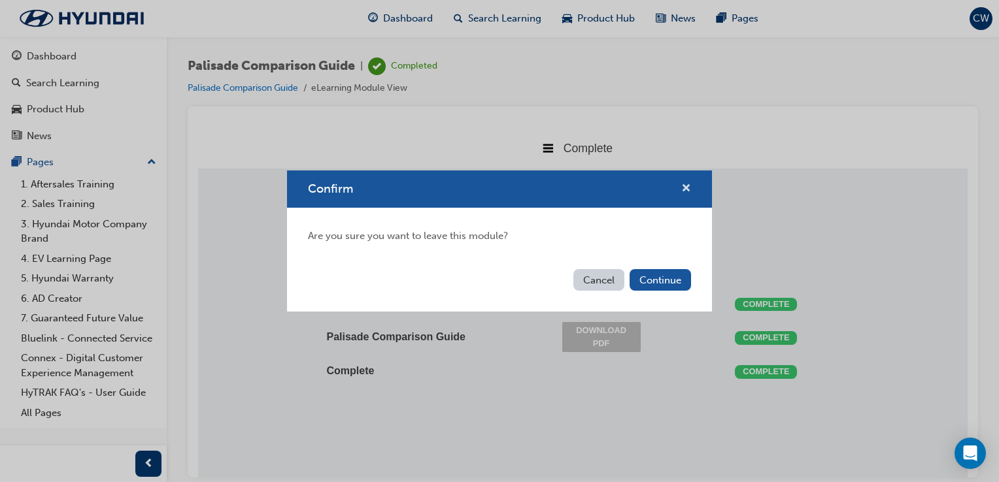
click at [685, 190] on span "cross-icon" at bounding box center [686, 190] width 10 height 12
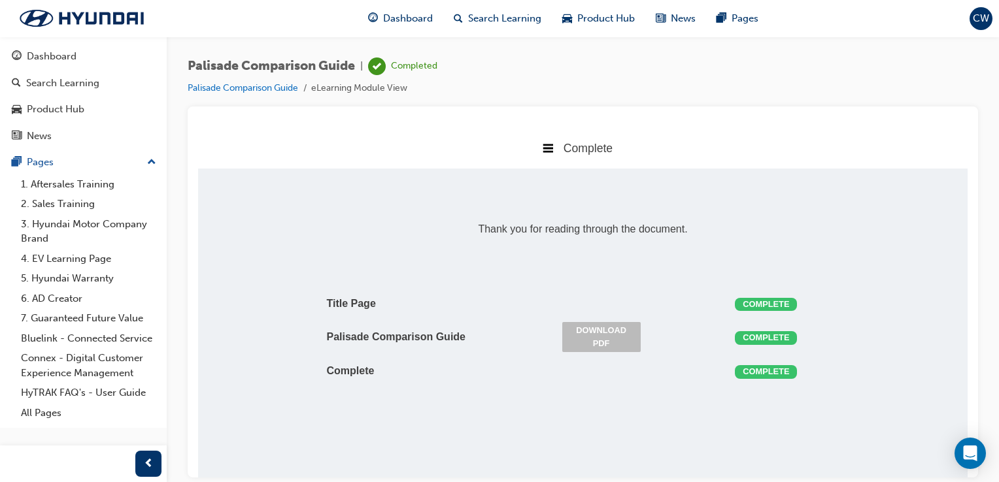
click at [521, 130] on div "Complete" at bounding box center [582, 147] width 769 height 41
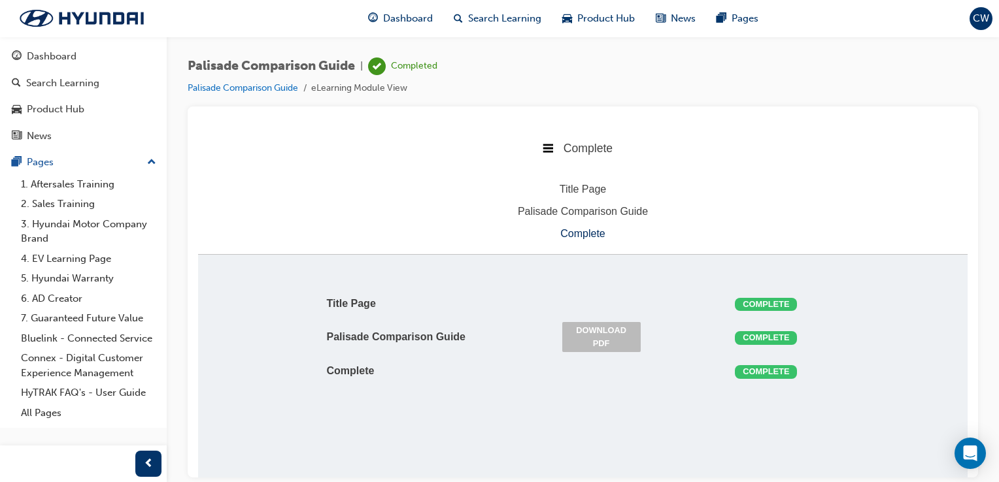
click at [586, 236] on div "Complete" at bounding box center [582, 233] width 769 height 17
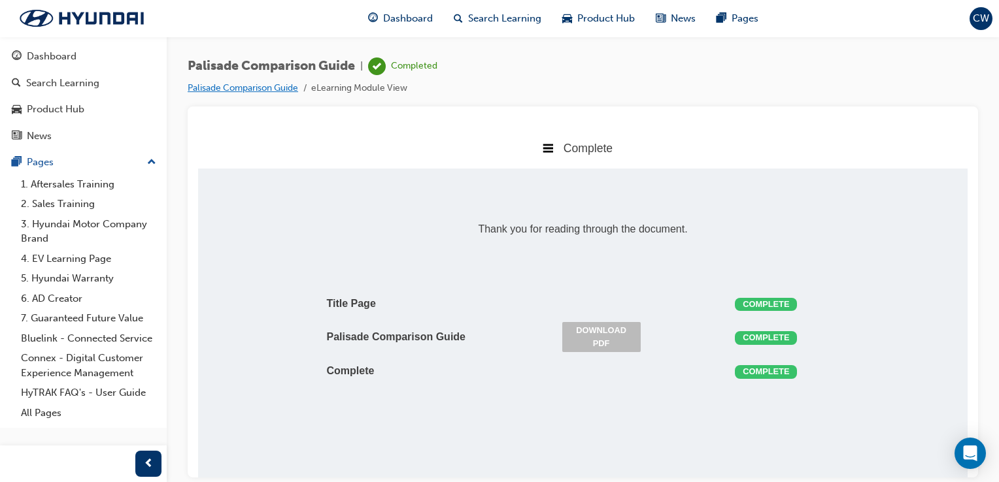
click at [220, 85] on link "Palisade Comparison Guide" at bounding box center [243, 87] width 110 height 11
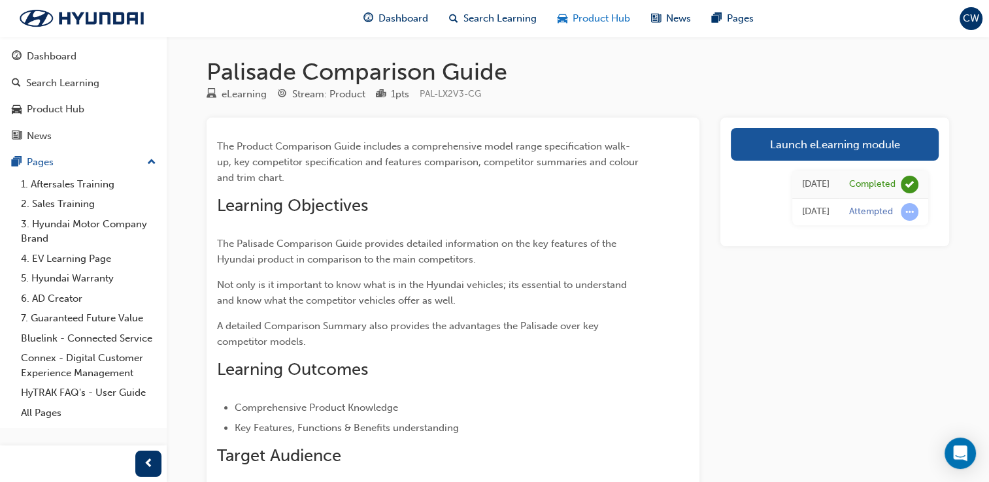
click at [631, 16] on div "Product Hub" at bounding box center [593, 18] width 93 height 27
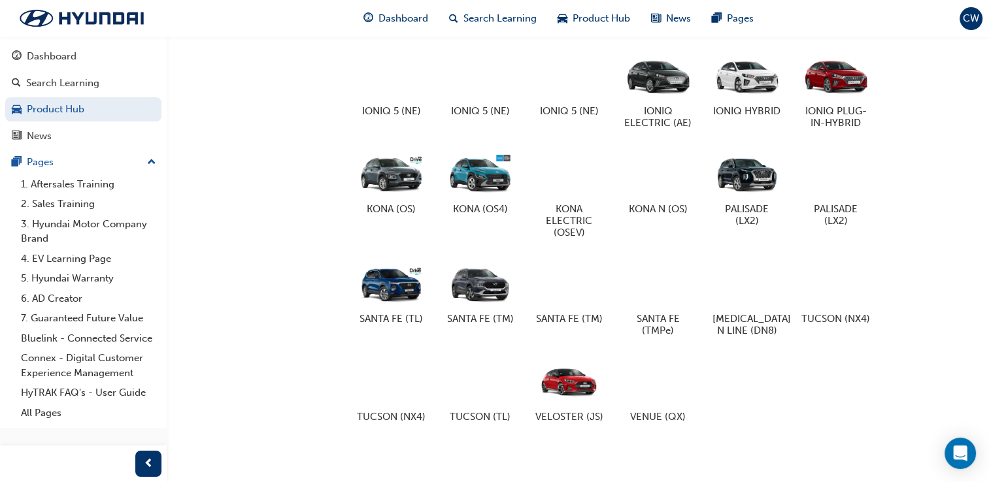
scroll to position [740, 0]
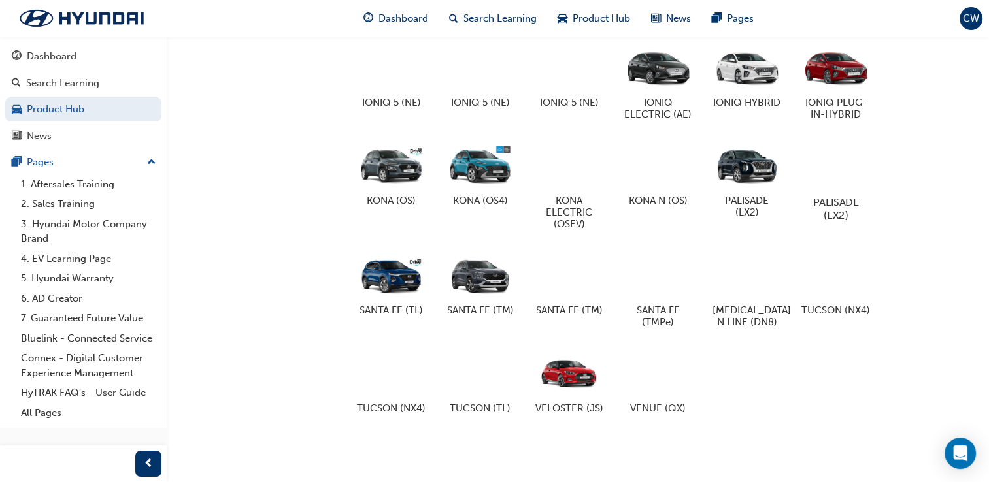
click at [847, 196] on h5 "PALISADE (LX2)" at bounding box center [835, 208] width 73 height 25
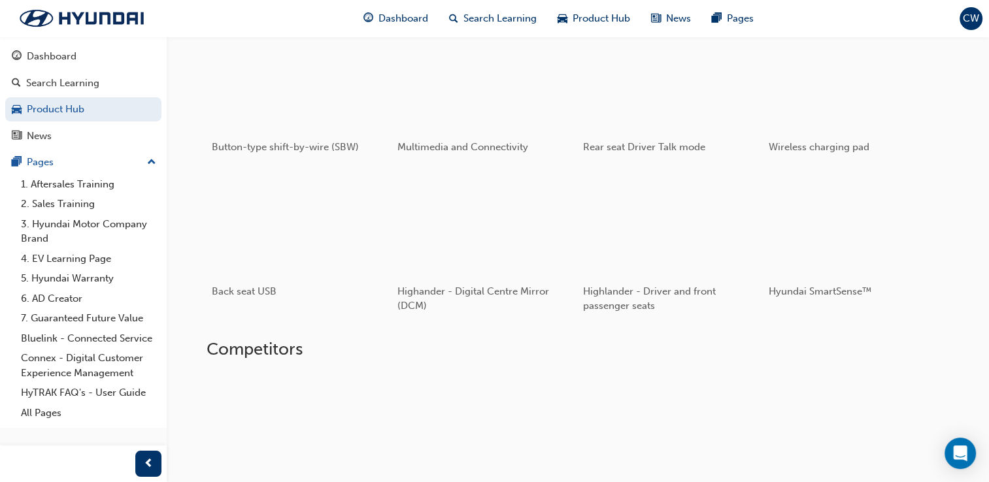
scroll to position [318, 0]
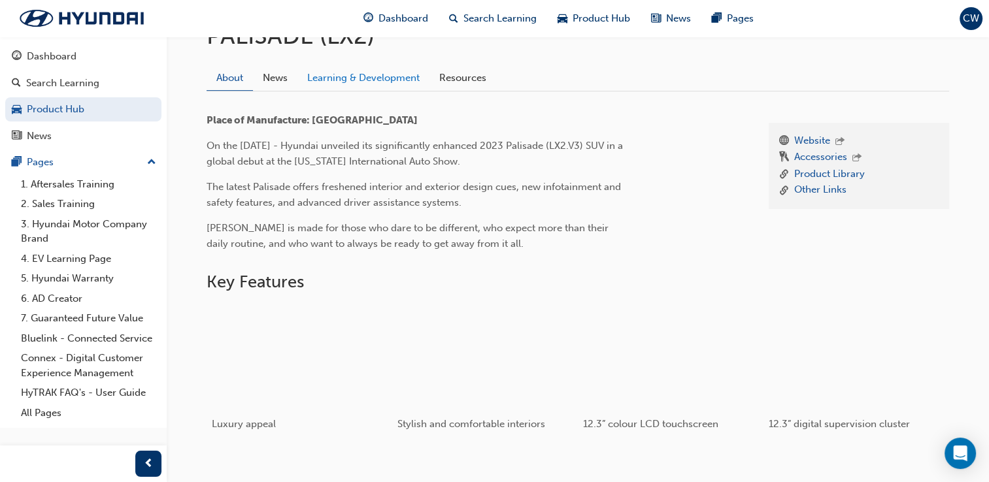
click at [392, 76] on link "Learning & Development" at bounding box center [363, 77] width 132 height 25
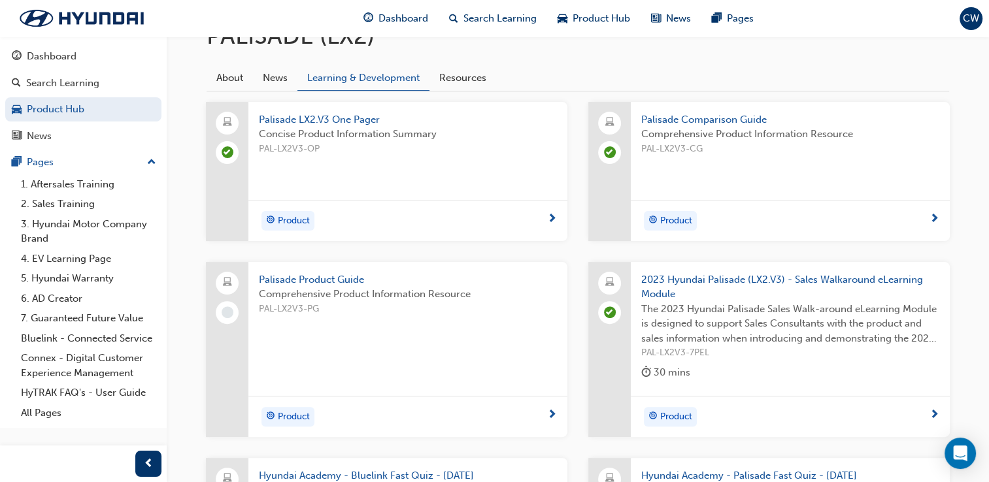
click at [399, 289] on span "Comprehensive Product Information Resource" at bounding box center [408, 294] width 298 height 15
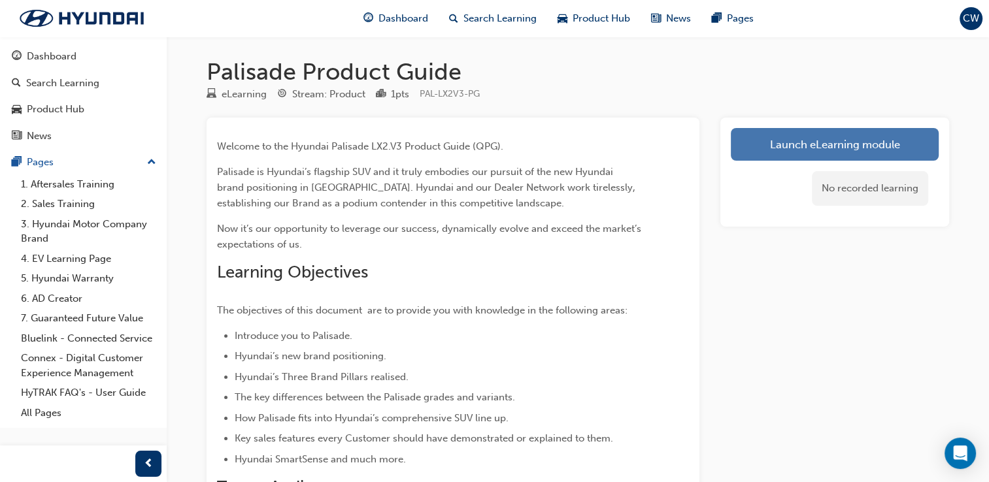
click at [770, 135] on link "Launch eLearning module" at bounding box center [835, 144] width 208 height 33
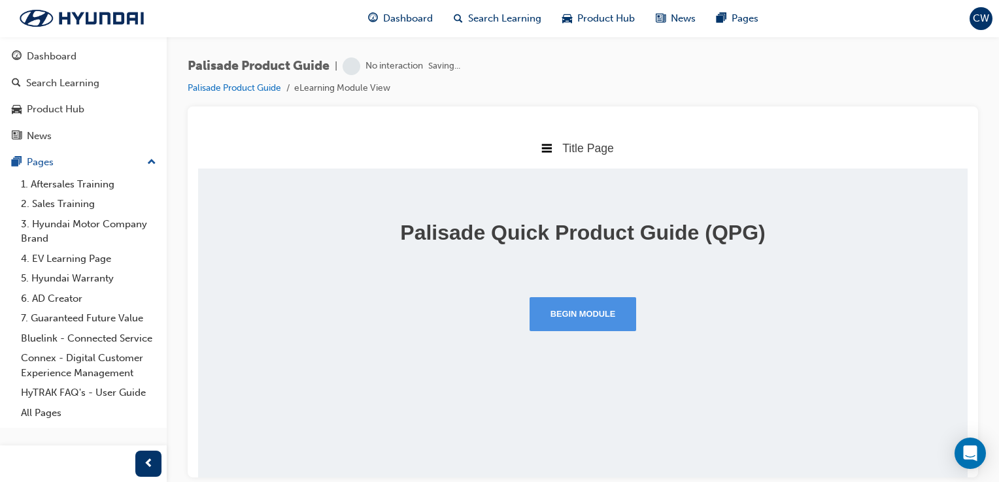
click at [589, 318] on button "Begin Module" at bounding box center [582, 314] width 107 height 34
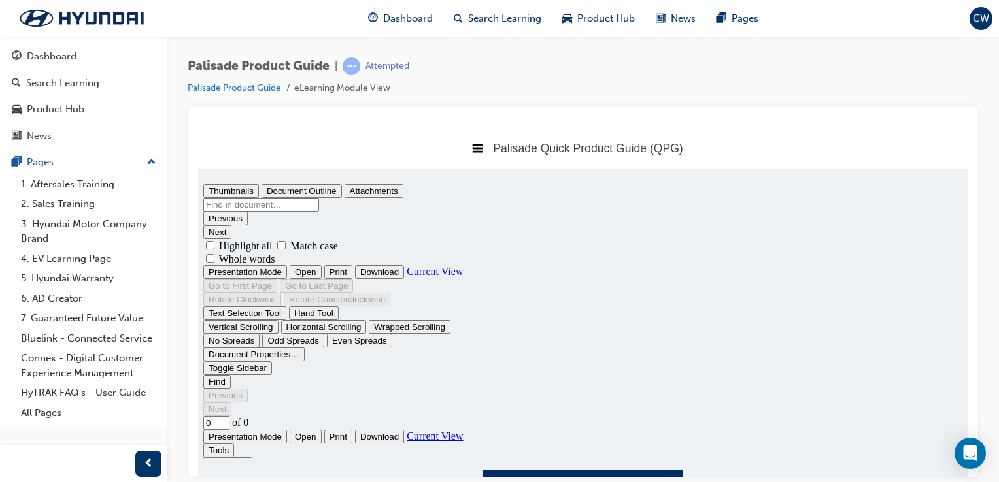
type input "1"
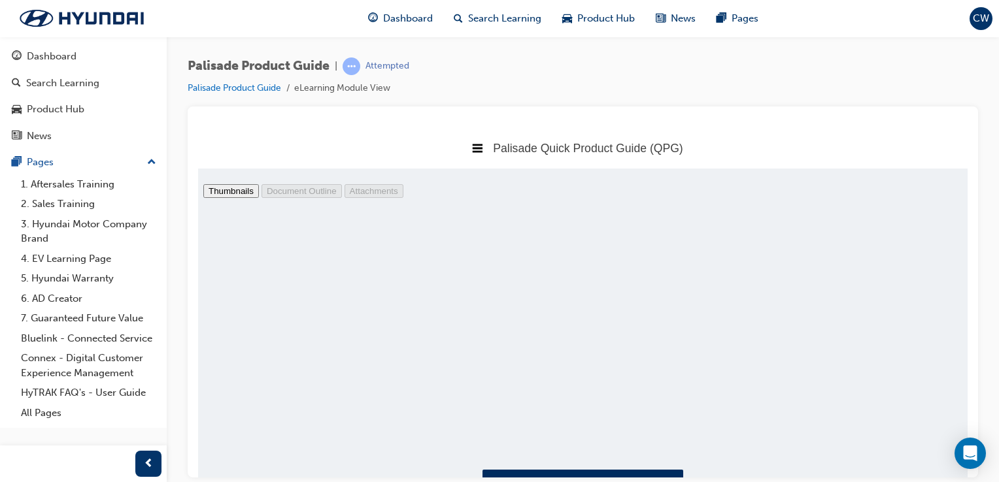
scroll to position [63, 0]
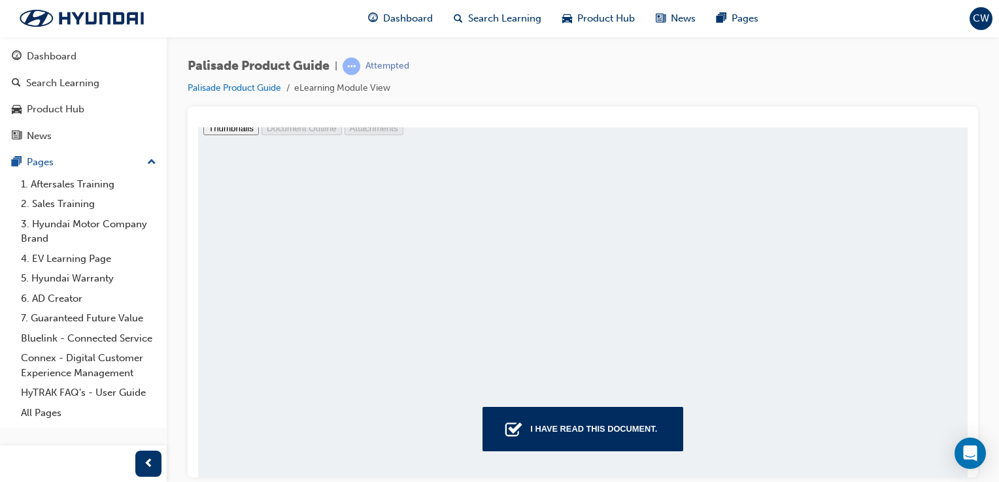
drag, startPoint x: 965, startPoint y: 272, endPoint x: 1173, endPoint y: 465, distance: 284.4
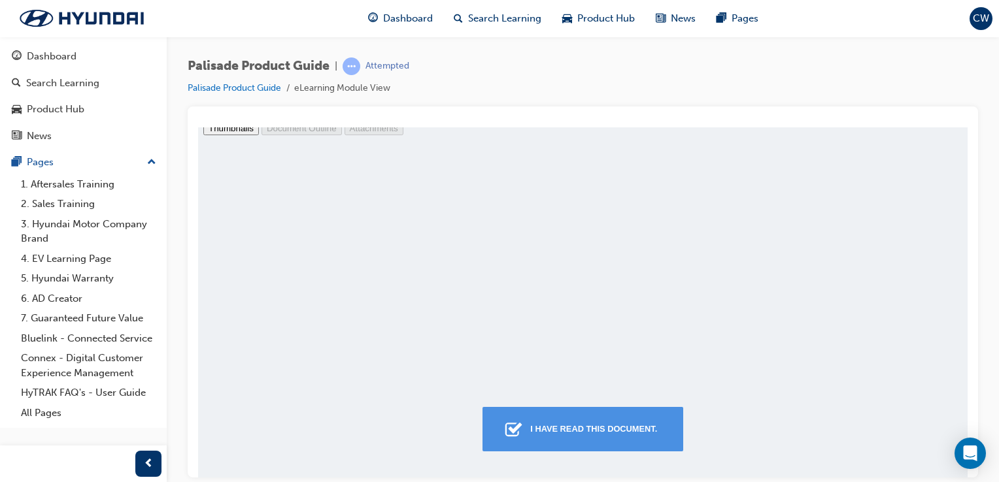
click at [610, 437] on div "I have read this document." at bounding box center [593, 429] width 137 height 24
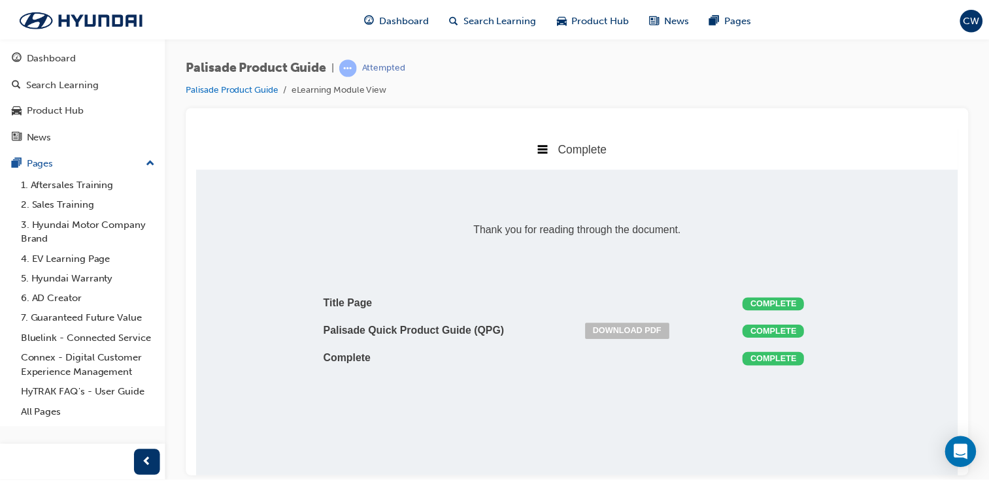
scroll to position [7, 7]
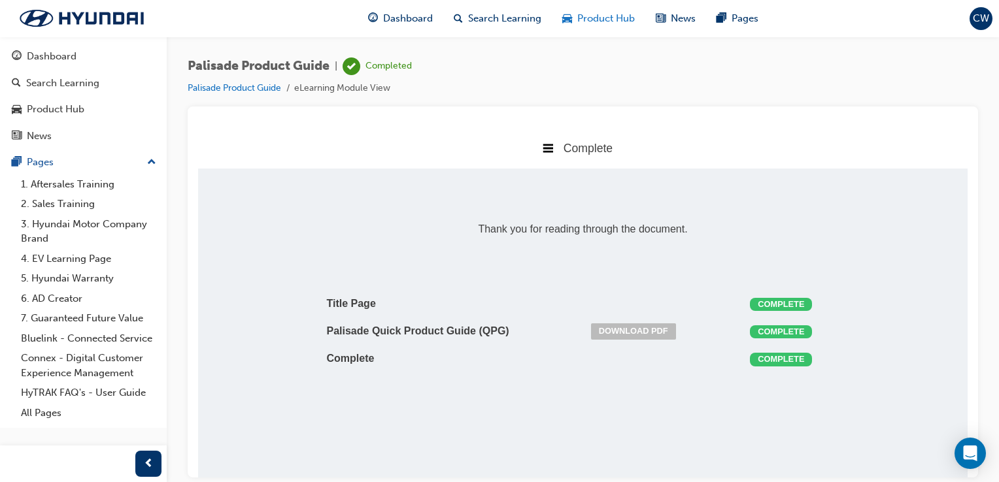
click at [595, 25] on span "Product Hub" at bounding box center [606, 18] width 58 height 15
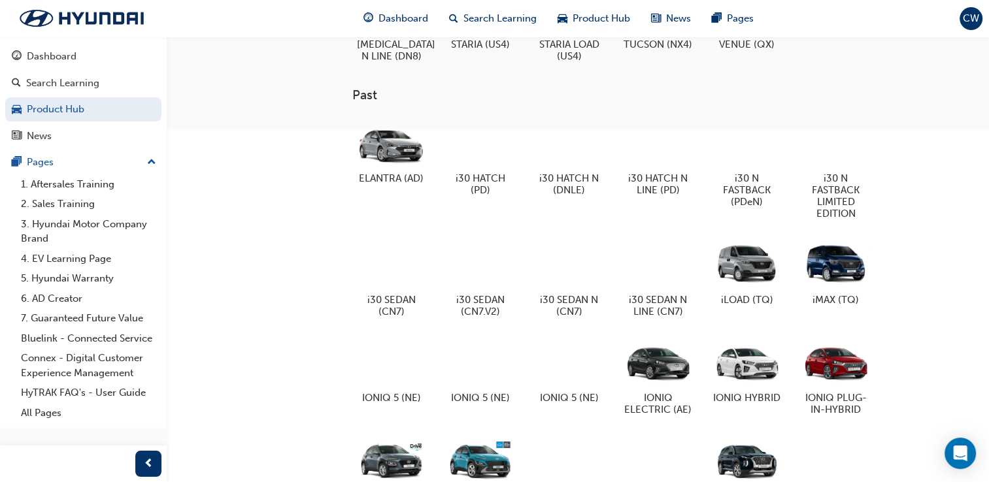
scroll to position [740, 0]
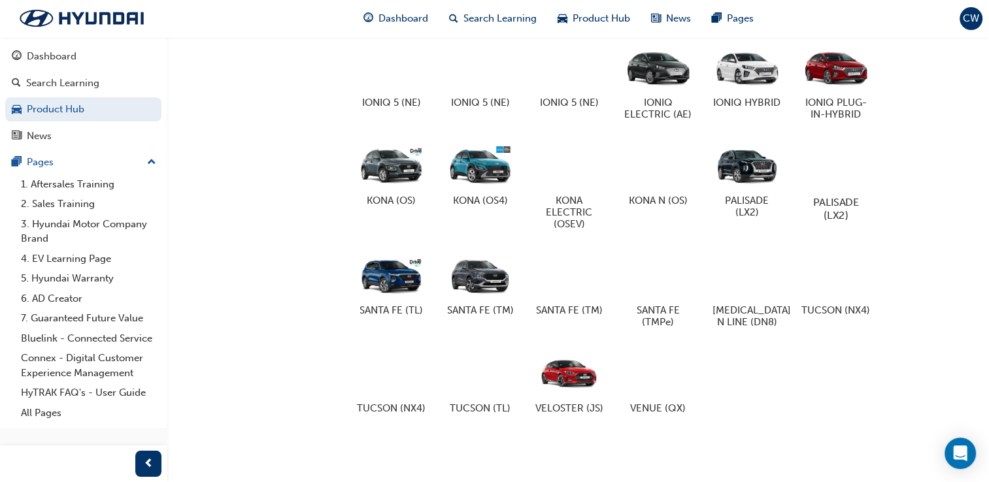
click at [854, 164] on div at bounding box center [835, 165] width 73 height 52
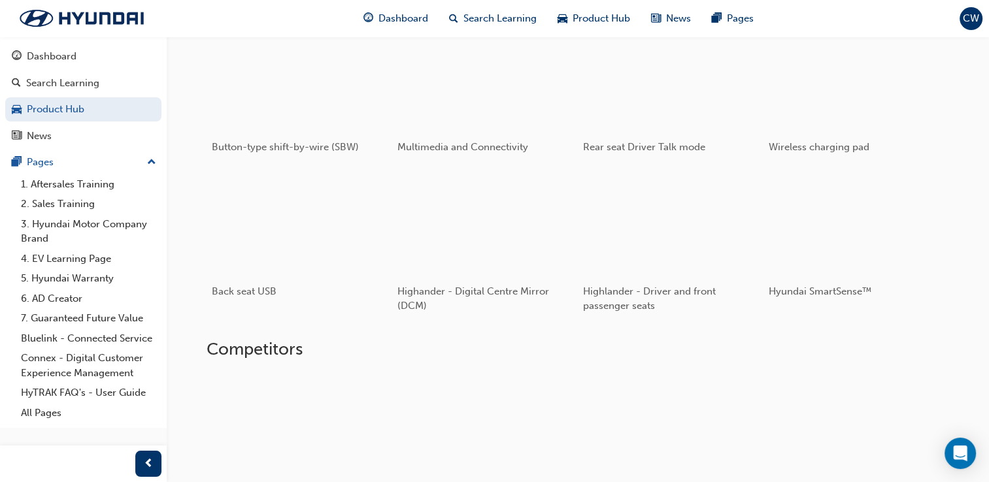
scroll to position [318, 0]
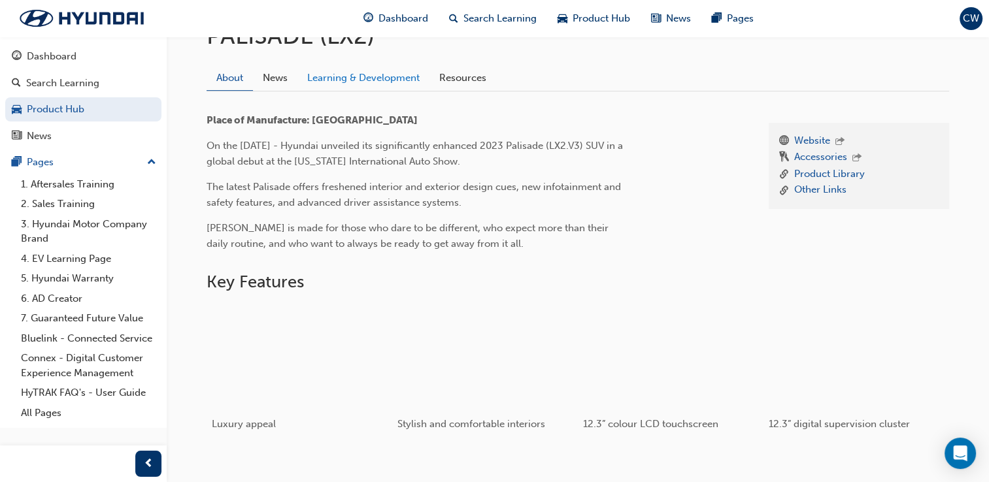
click at [358, 80] on link "Learning & Development" at bounding box center [363, 77] width 132 height 25
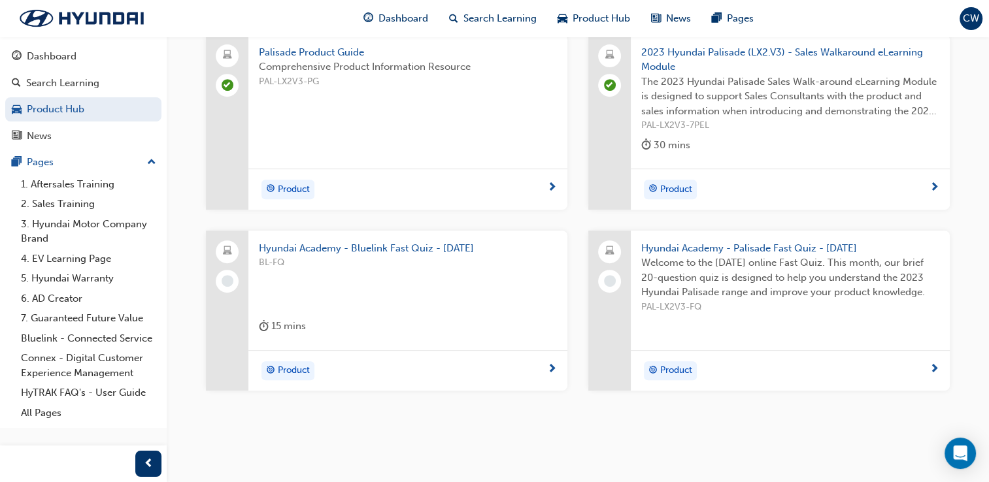
scroll to position [549, 0]
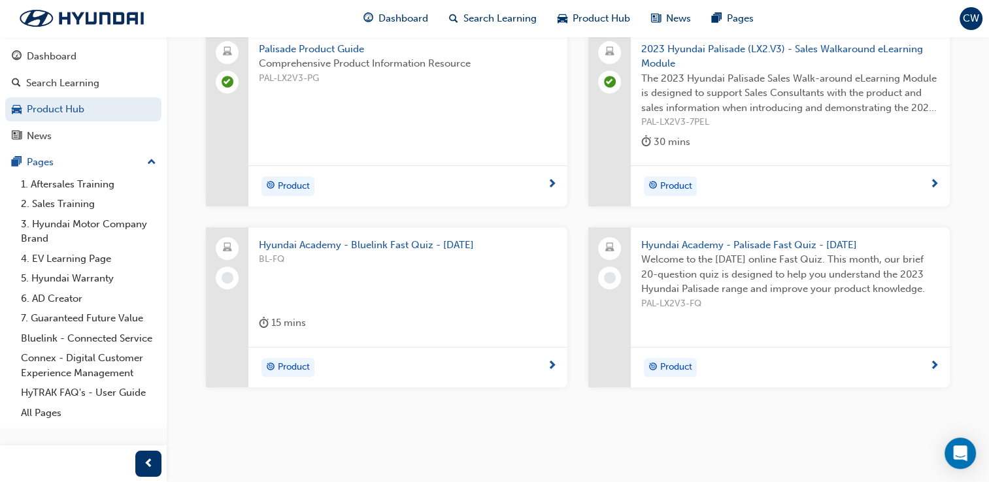
click at [478, 312] on div "Hyundai Academy - Bluelink Fast Quiz - [DATE] BL-FQ 15 mins" at bounding box center [407, 287] width 319 height 120
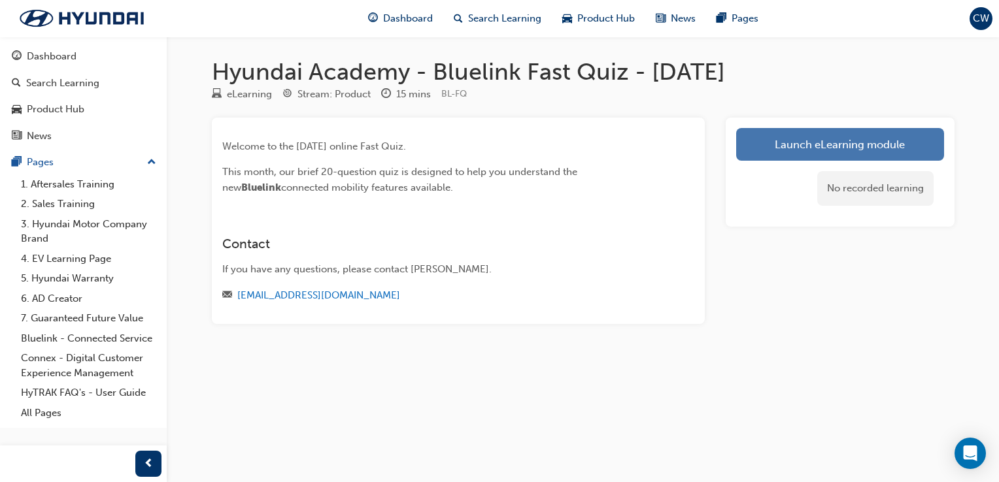
click at [797, 135] on link "Launch eLearning module" at bounding box center [840, 144] width 208 height 33
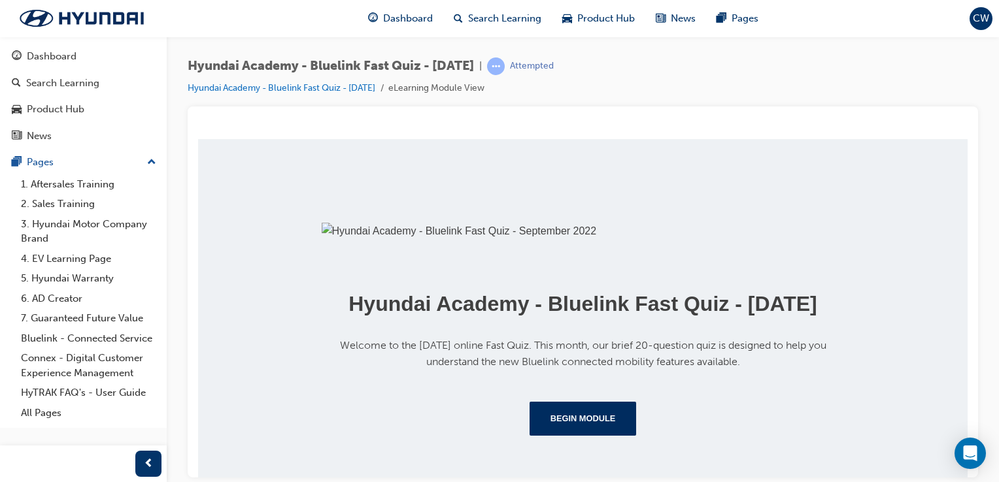
scroll to position [248, 0]
click at [591, 435] on button "Begin Module" at bounding box center [582, 418] width 107 height 34
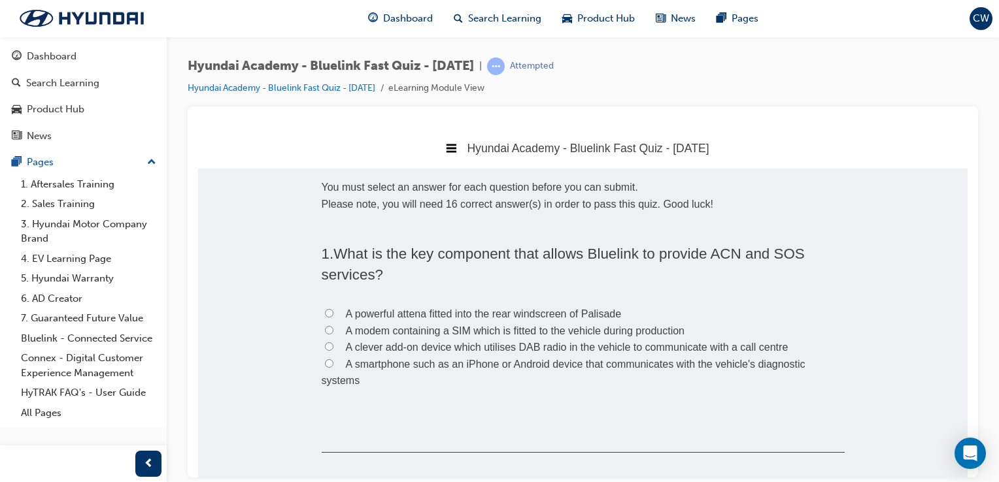
click at [325, 363] on input "A smartphone such as an iPhone or Android device that communicates with the veh…" at bounding box center [329, 363] width 8 height 8
radio input "true"
click at [325, 314] on input "A powerful attena fitted into the rear windscreen of Palisade" at bounding box center [329, 312] width 8 height 8
radio input "true"
click at [325, 366] on input "A smartphone such as an iPhone or Android device that communicates with the veh…" at bounding box center [329, 363] width 8 height 8
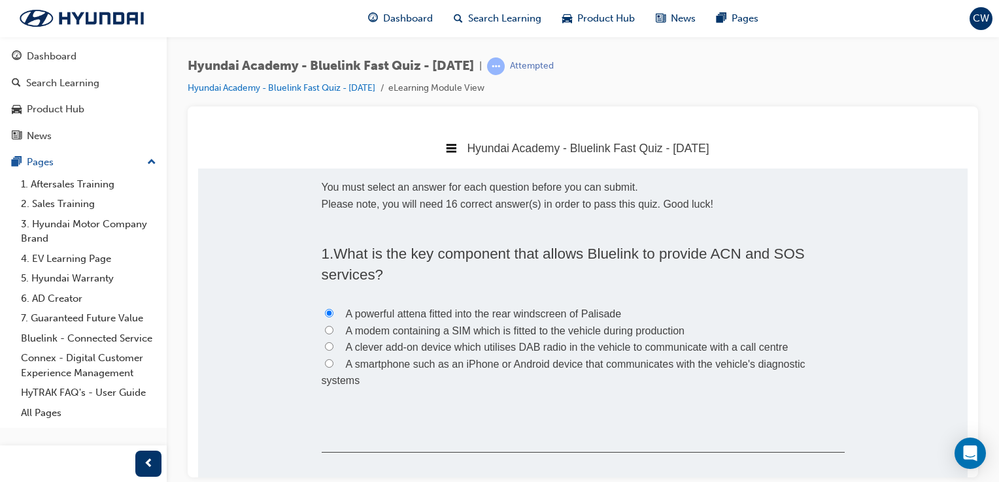
radio input "true"
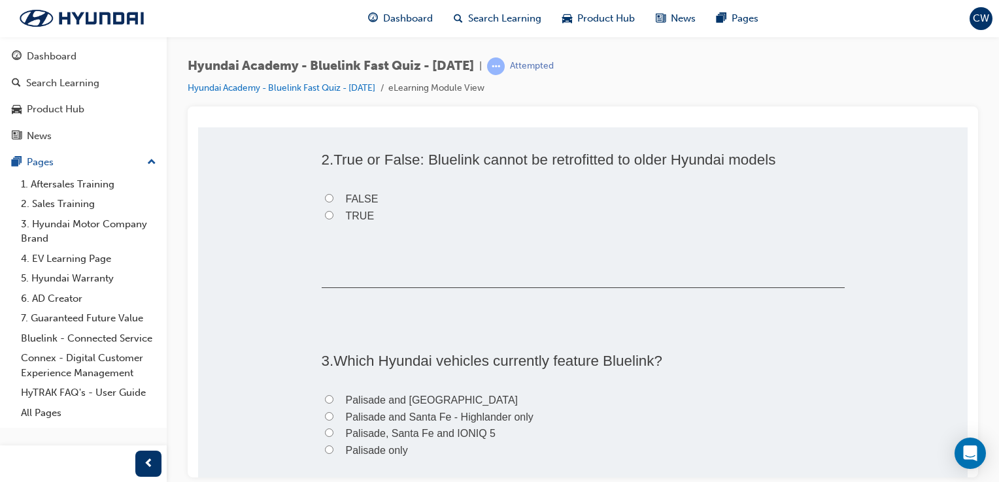
scroll to position [374, 0]
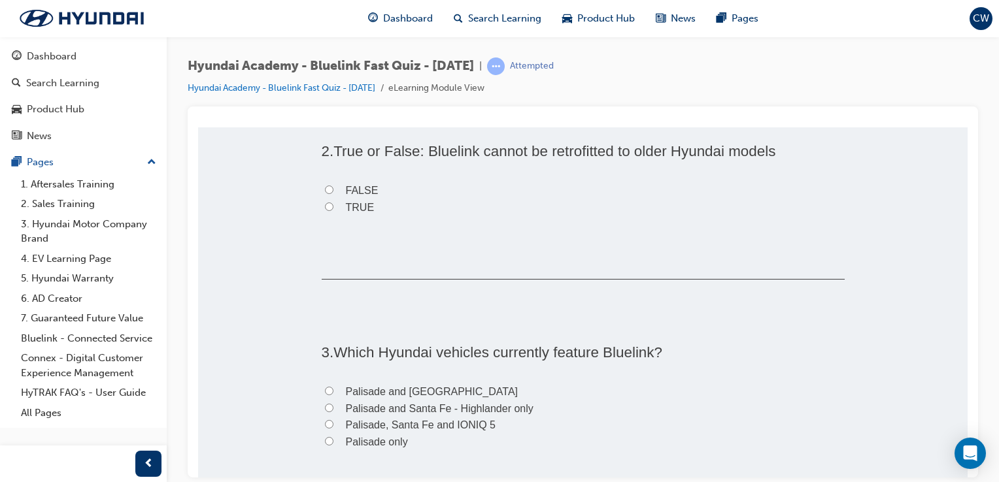
click at [325, 206] on input "TRUE" at bounding box center [329, 206] width 8 height 8
radio input "true"
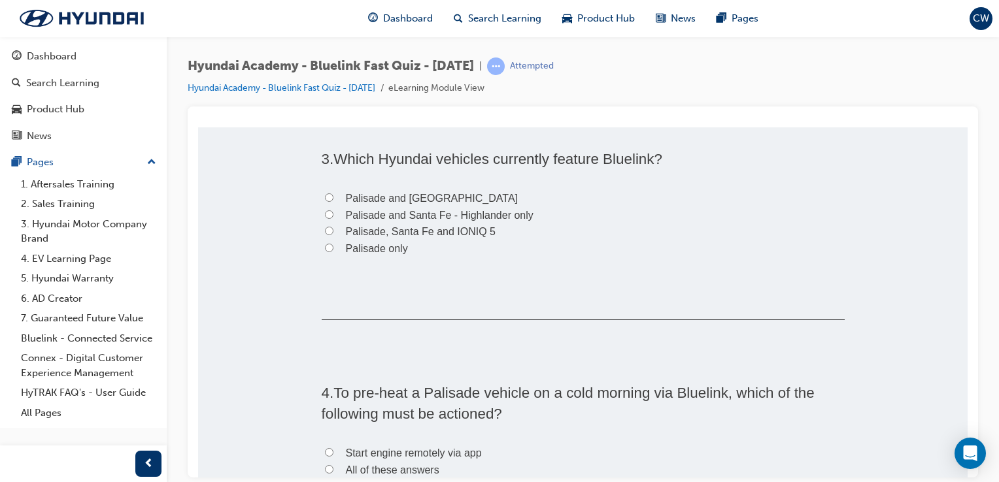
scroll to position [543, 0]
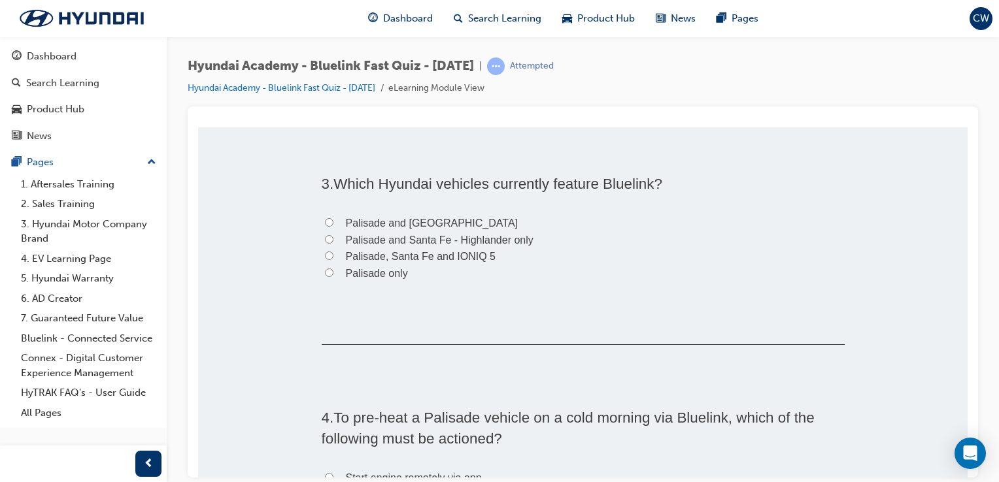
click at [327, 254] on input "Palisade, Santa Fe and IONIQ 5" at bounding box center [329, 255] width 8 height 8
radio input "true"
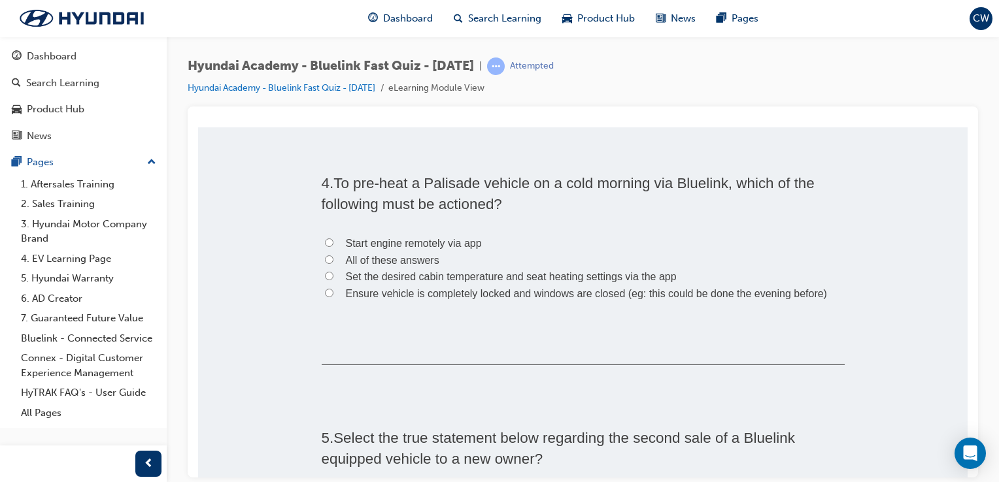
scroll to position [786, 0]
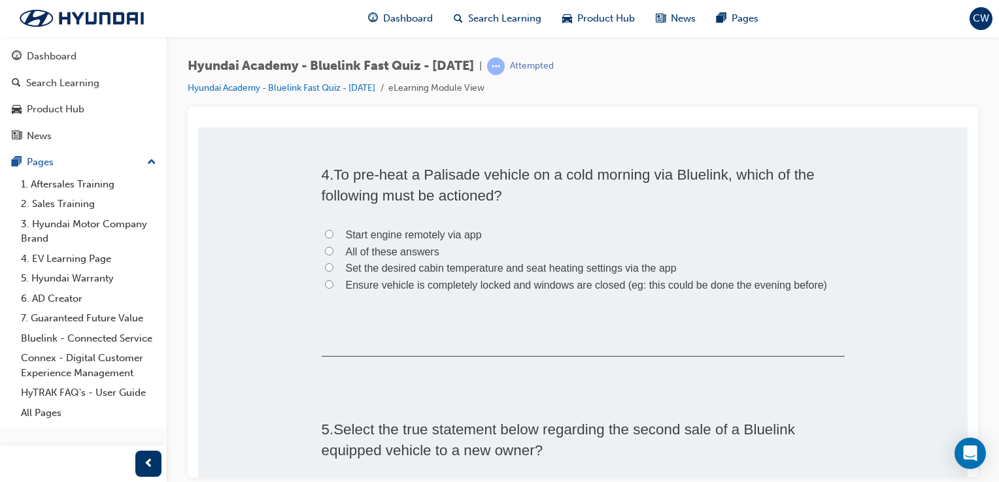
drag, startPoint x: 965, startPoint y: 194, endPoint x: 1165, endPoint y: 337, distance: 246.0
click at [325, 249] on input "All of these answers" at bounding box center [329, 250] width 8 height 8
radio input "true"
